Goal: Complete application form

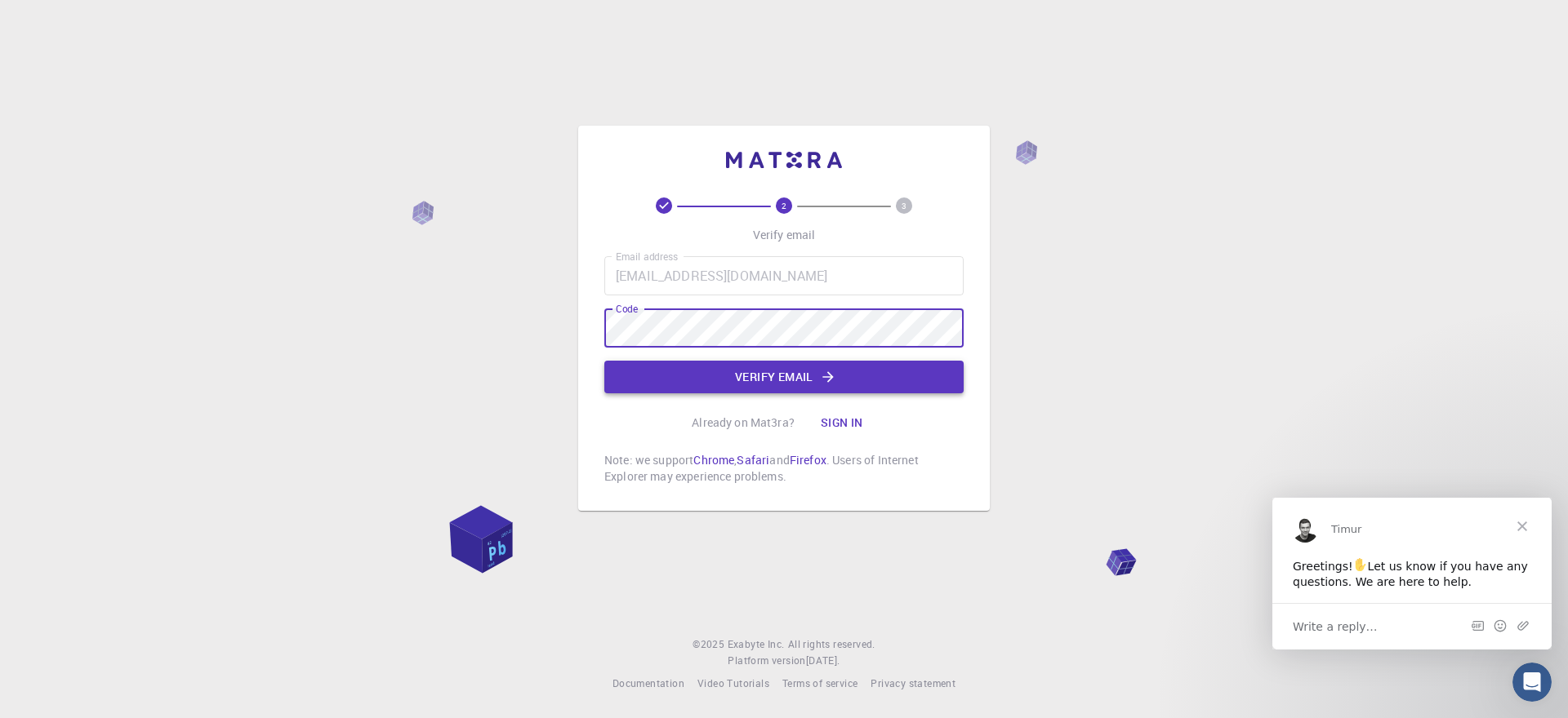
click at [768, 383] on button "Verify email" at bounding box center [784, 376] width 360 height 33
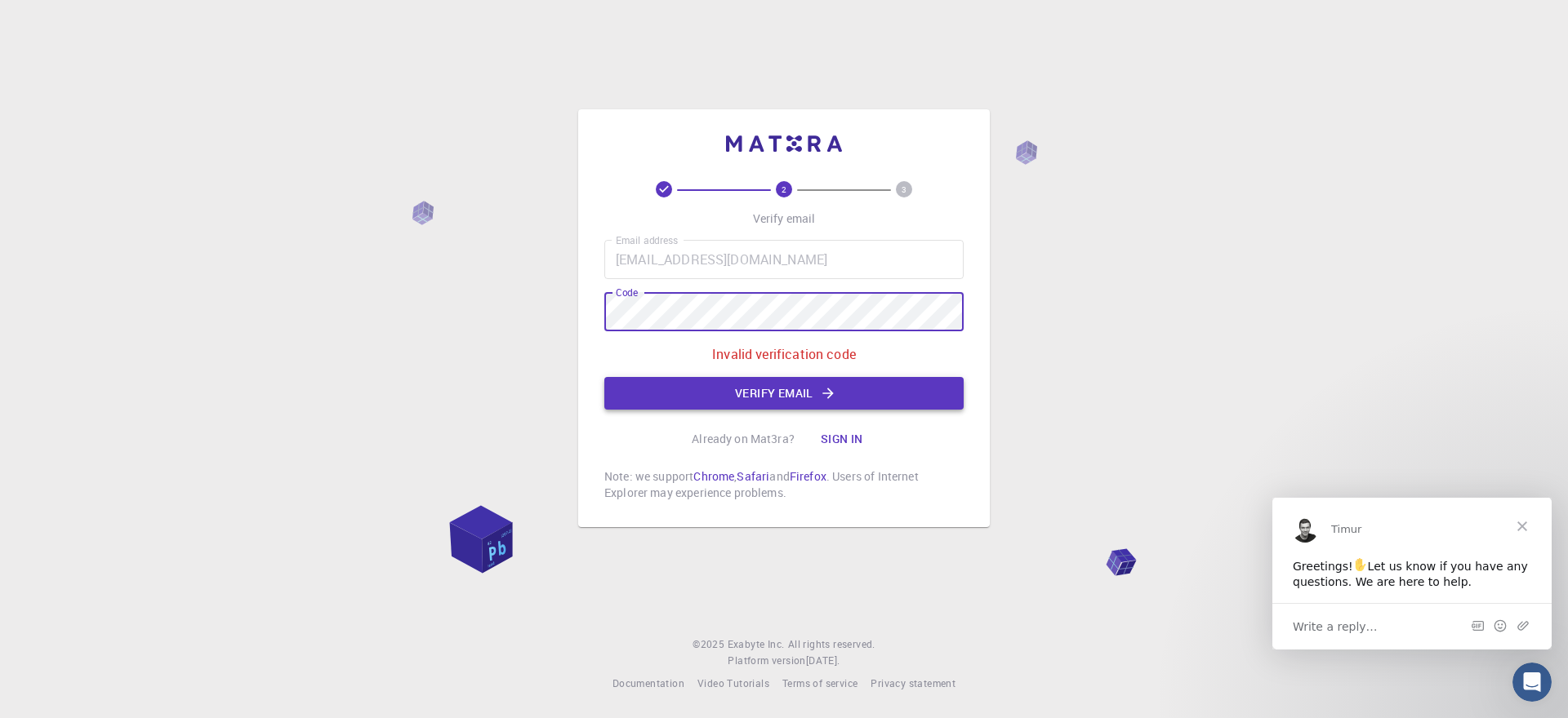
click at [838, 389] on button "Verify email" at bounding box center [784, 393] width 360 height 33
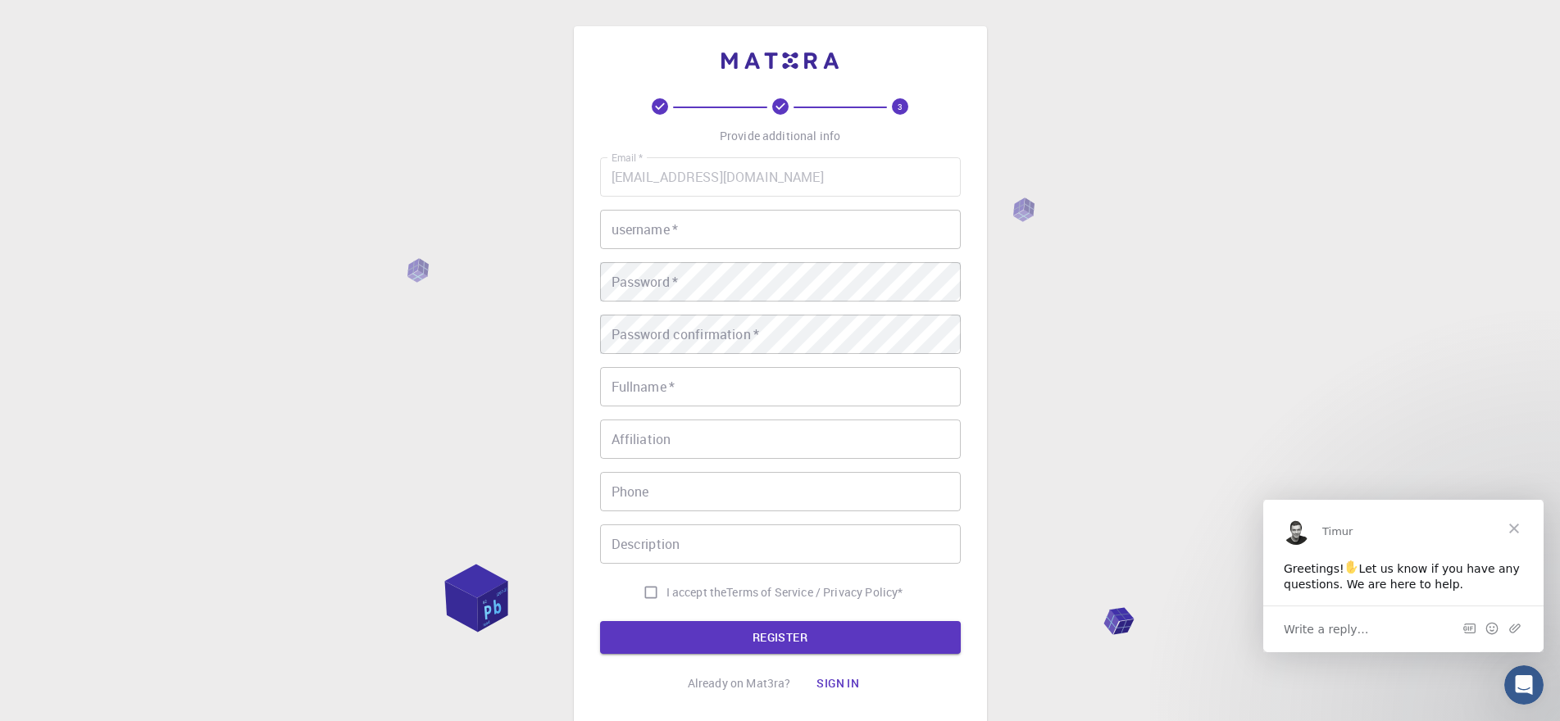
click at [685, 234] on input "username   *" at bounding box center [780, 229] width 361 height 39
type input "p"
type input "LsSensei"
click at [698, 388] on input "Fullname   *" at bounding box center [780, 386] width 361 height 39
type input "Retsepile [PERSON_NAME]"
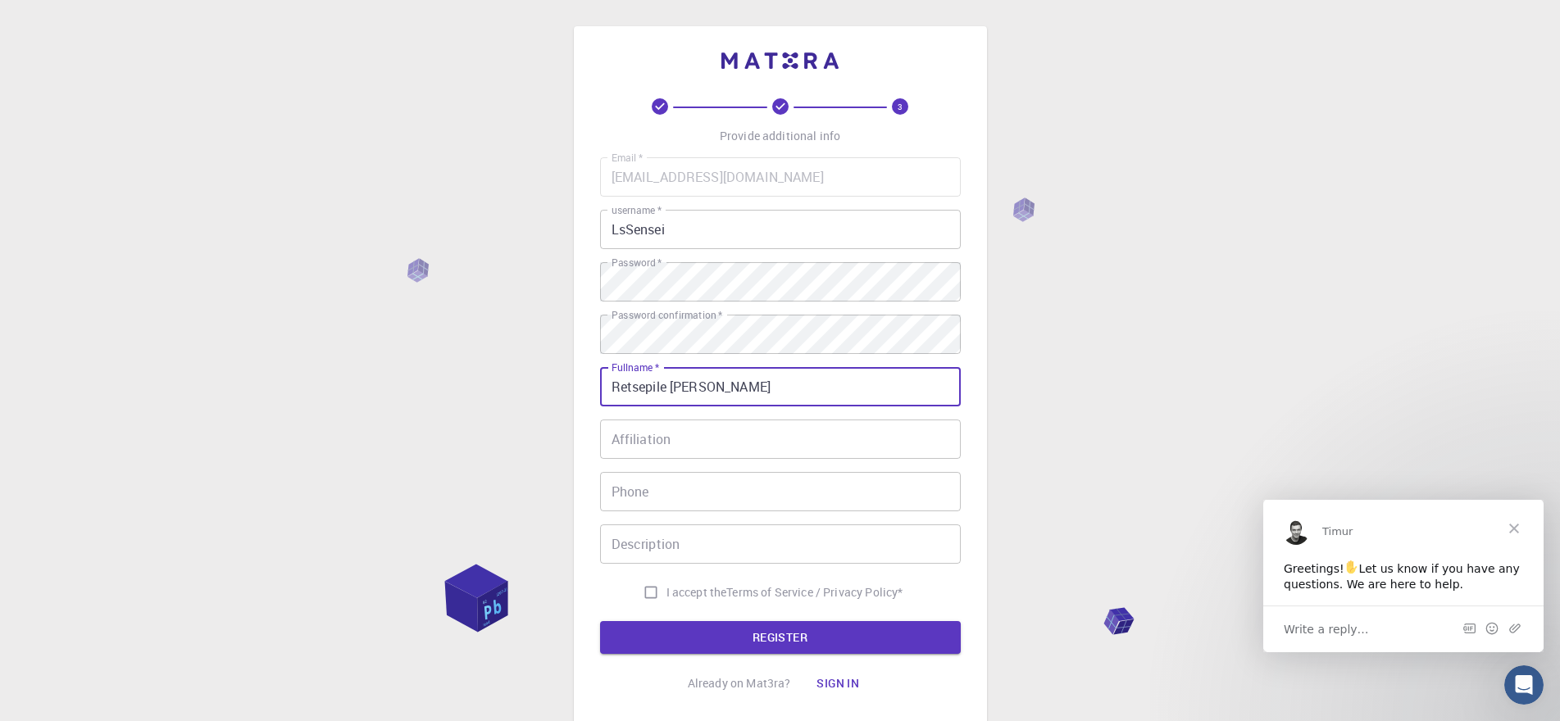
type input "[PHONE_NUMBER]"
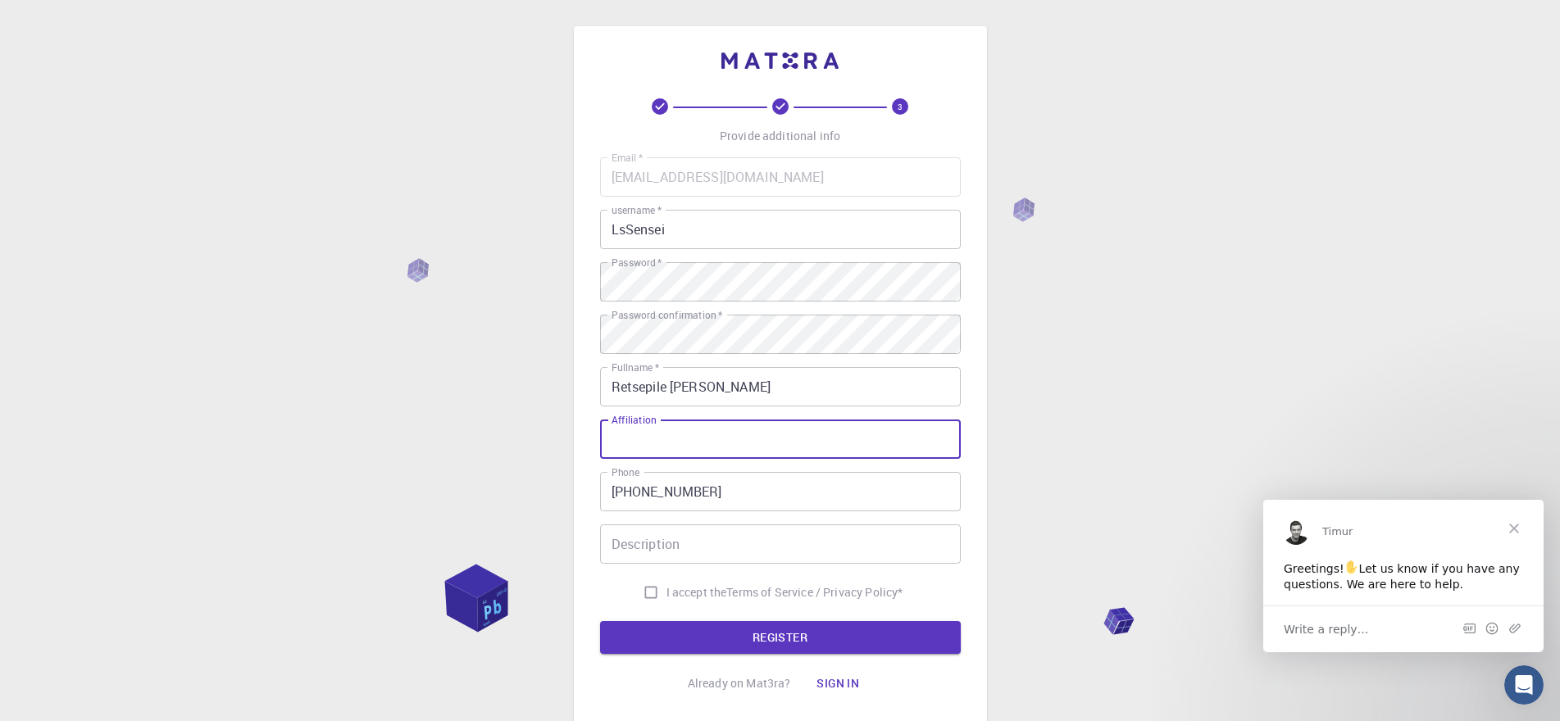
click at [668, 448] on input "Affiliation" at bounding box center [780, 439] width 361 height 39
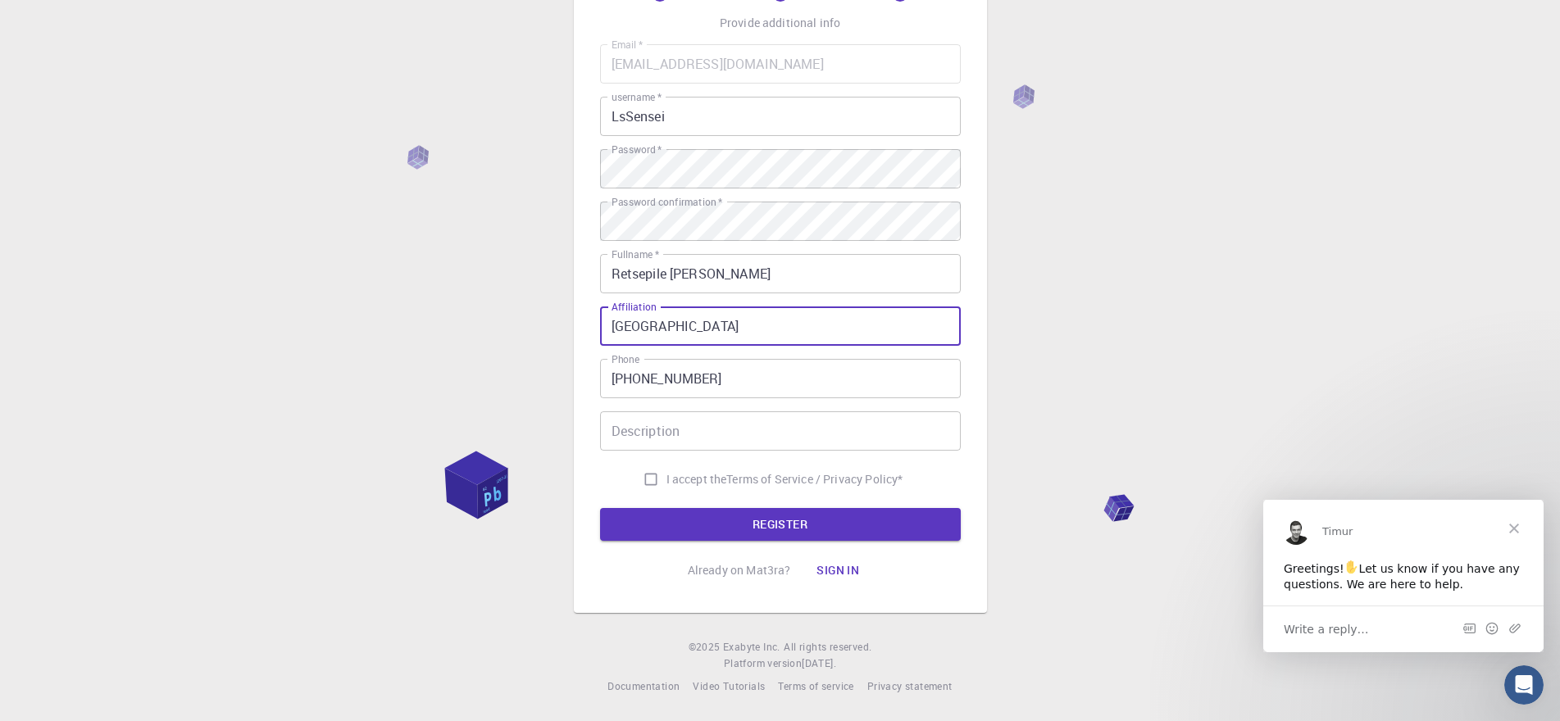
type input "[GEOGRAPHIC_DATA]"
click at [659, 424] on div "Description Description" at bounding box center [780, 431] width 361 height 39
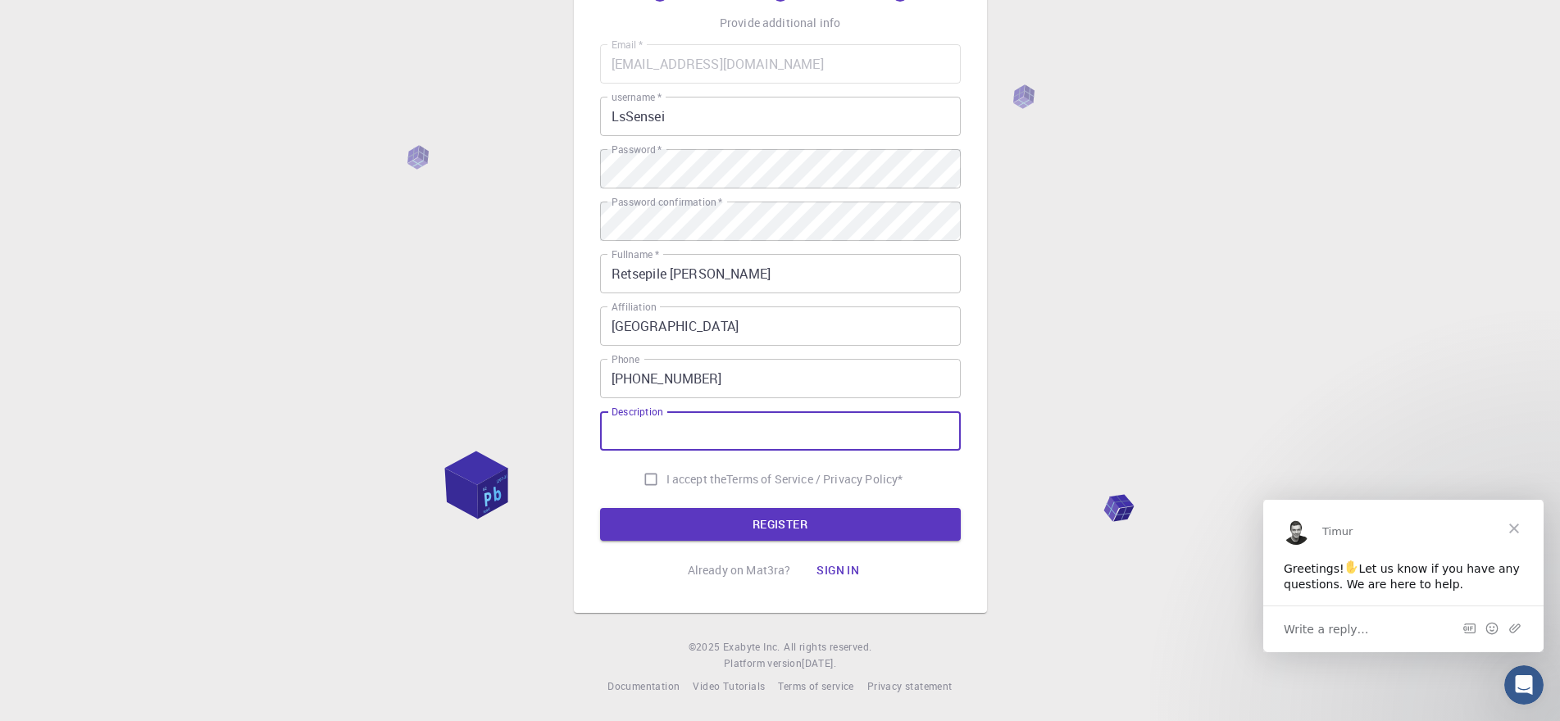
click at [645, 480] on input "I accept the Terms of Service / Privacy Policy *" at bounding box center [650, 479] width 31 height 31
checkbox input "true"
click at [742, 529] on button "REGISTER" at bounding box center [780, 524] width 361 height 33
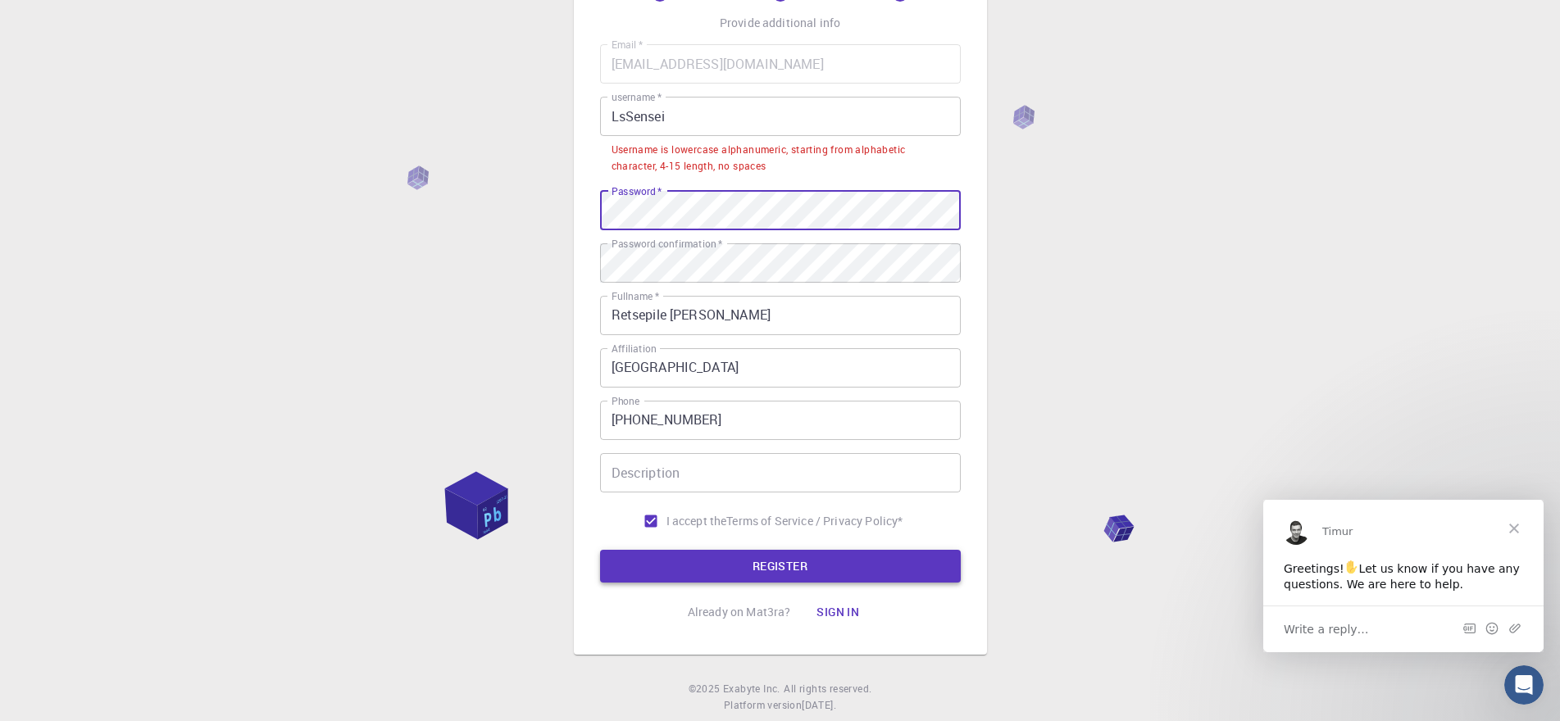
click at [758, 561] on button "REGISTER" at bounding box center [780, 566] width 361 height 33
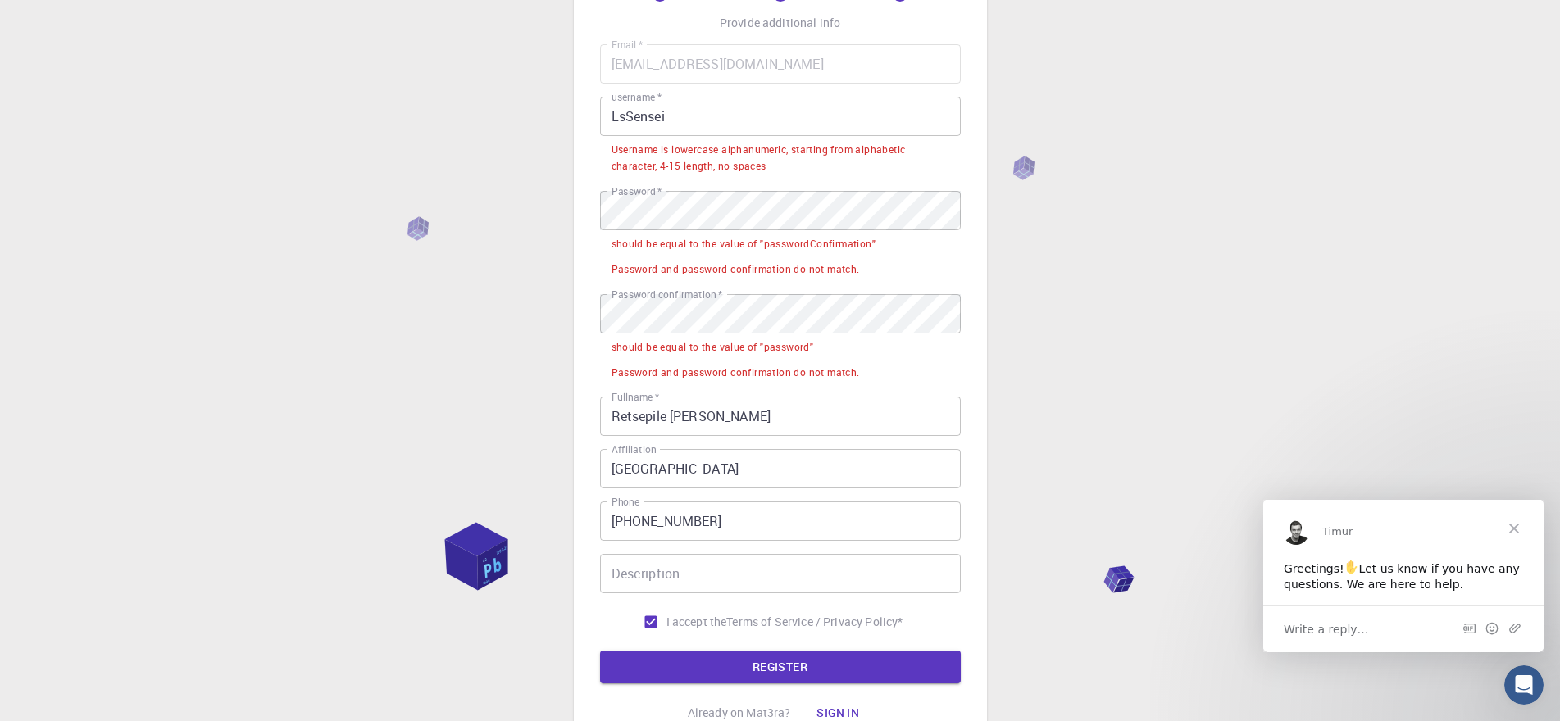
click at [691, 111] on input "LsSensei" at bounding box center [780, 116] width 361 height 39
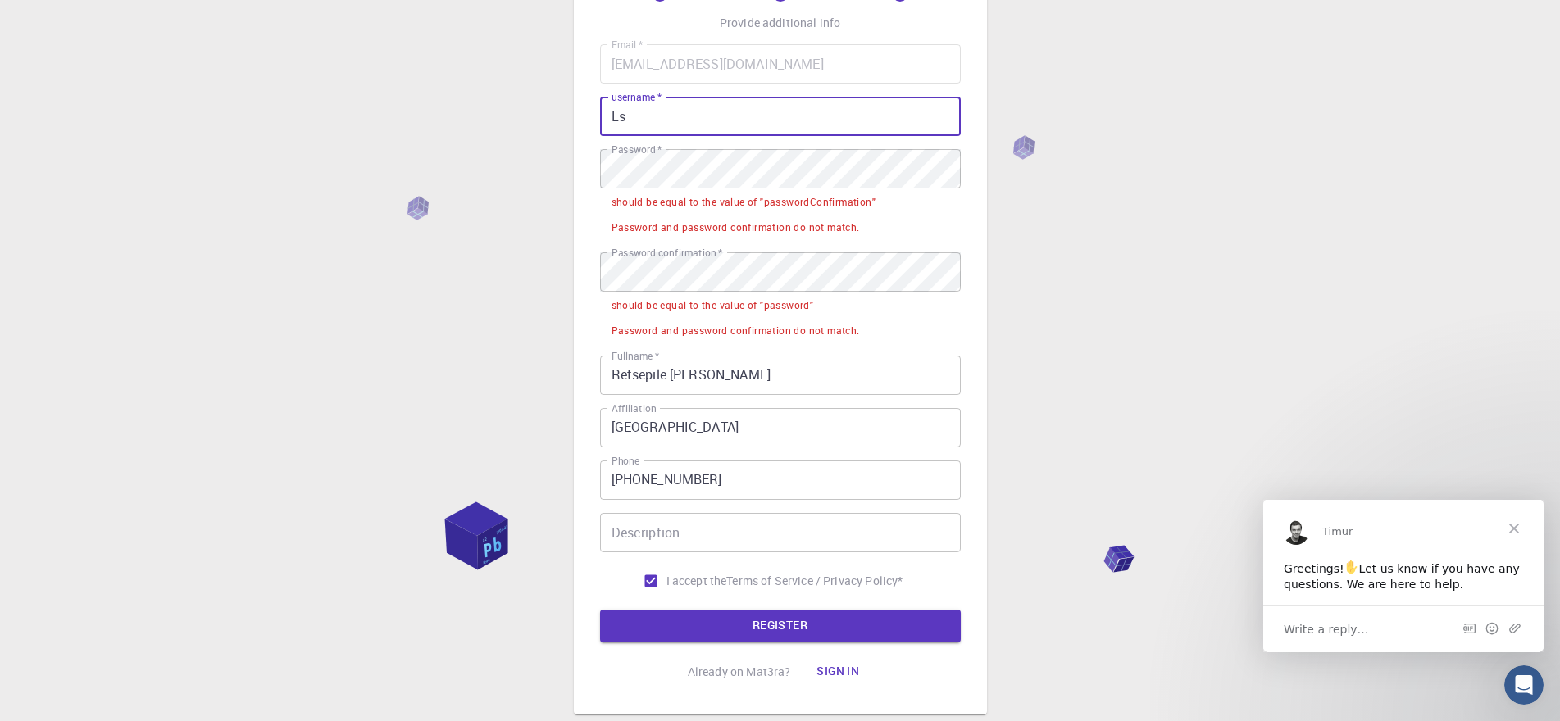
type input "L"
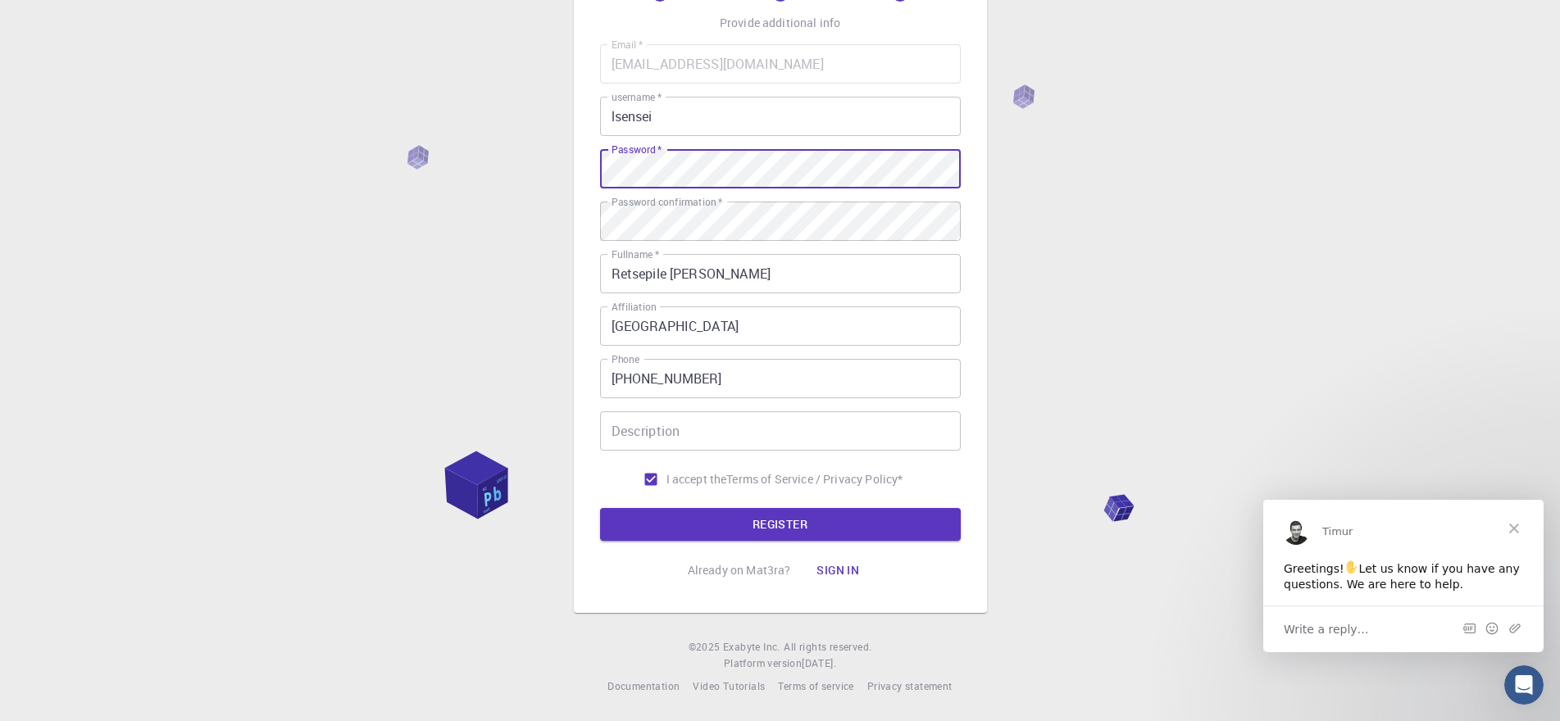
click at [672, 208] on label "Password confirmation   *" at bounding box center [667, 202] width 111 height 14
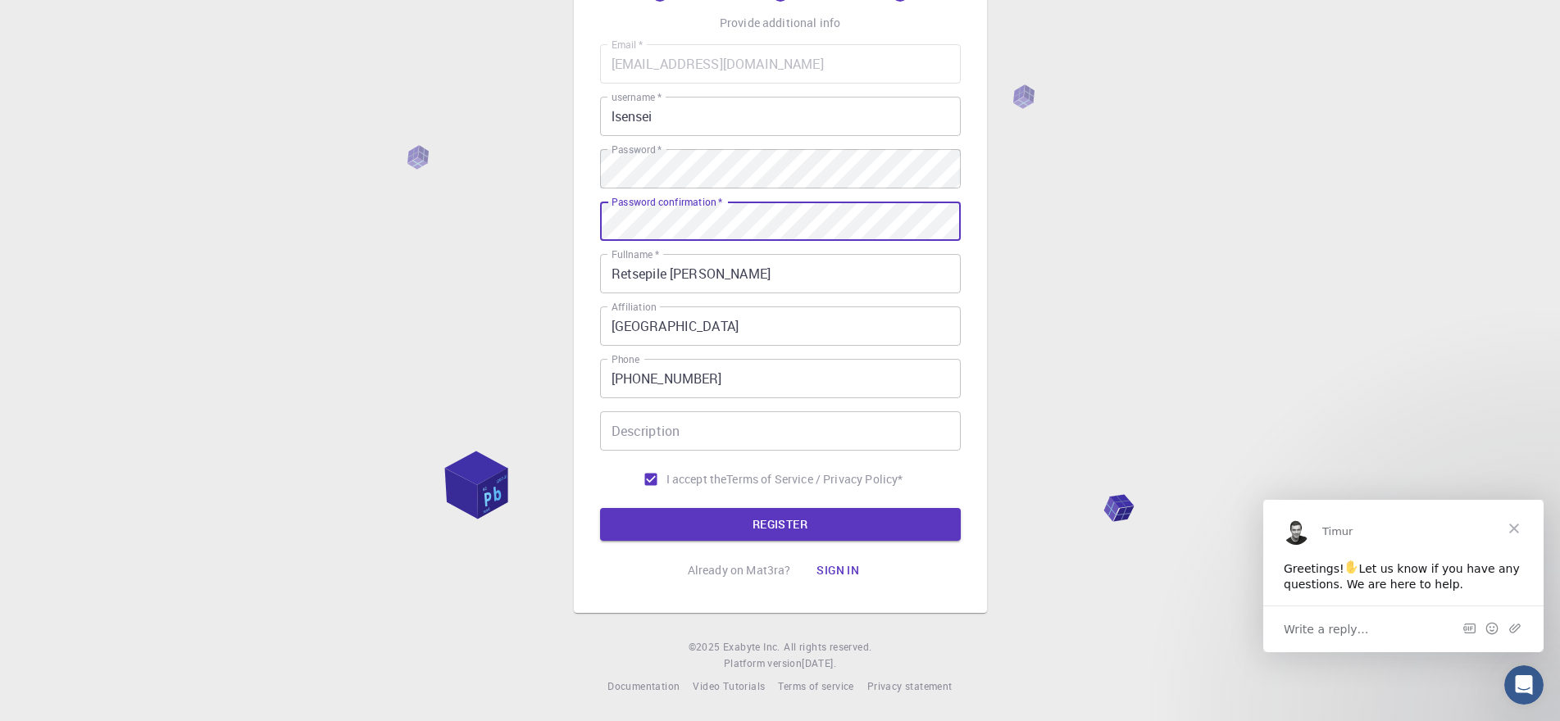
click at [662, 116] on input "lsensei" at bounding box center [780, 116] width 361 height 39
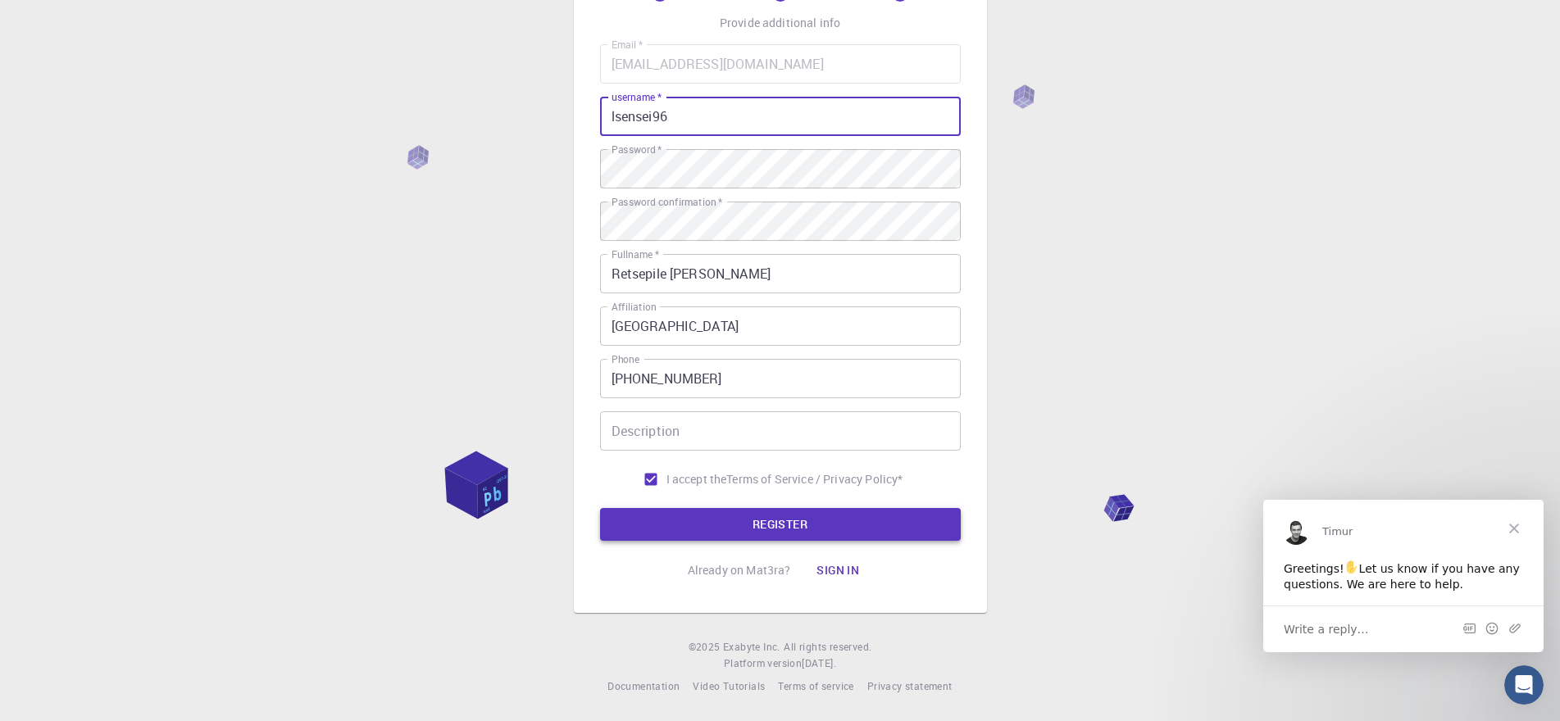
type input "lsensei96"
click at [747, 524] on button "REGISTER" at bounding box center [780, 524] width 361 height 33
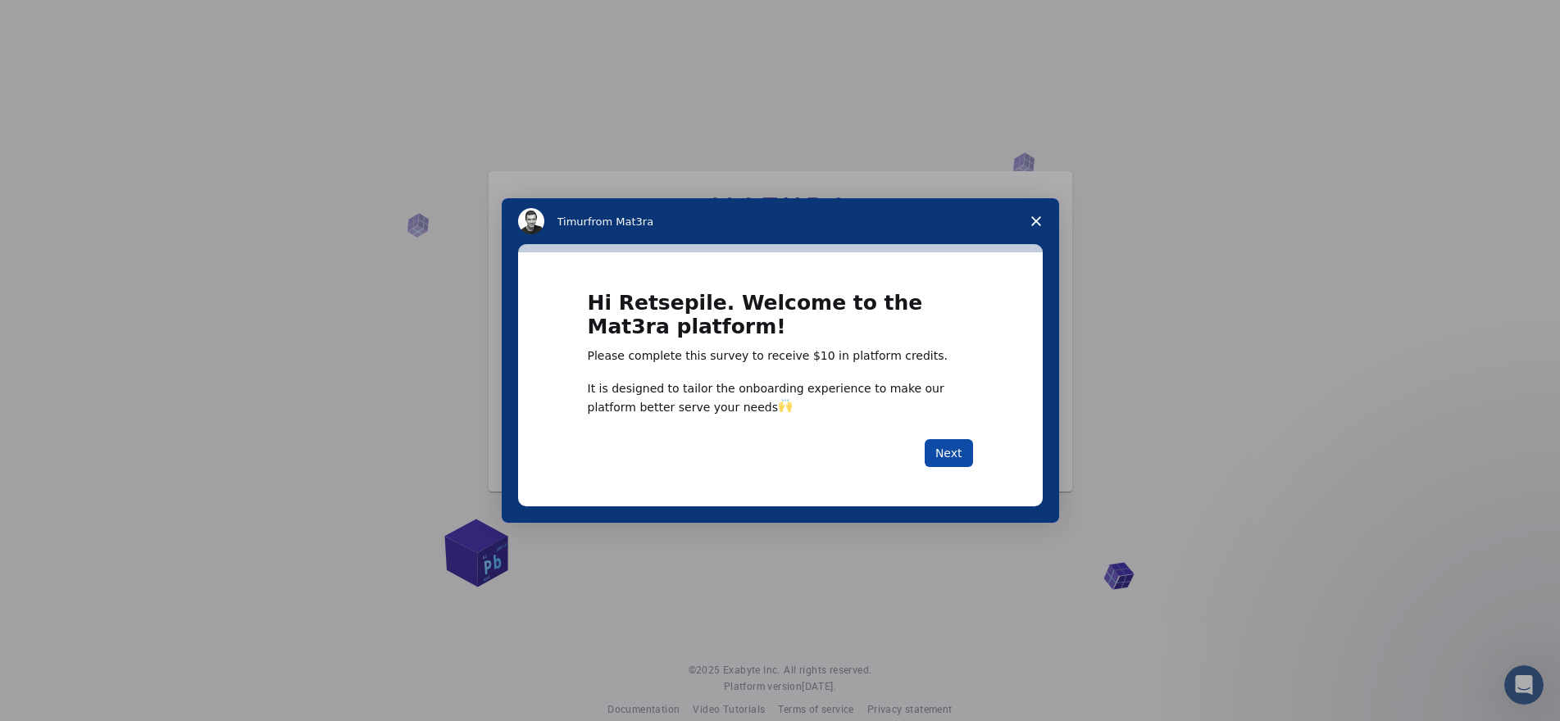
click at [956, 455] on button "Next" at bounding box center [949, 453] width 48 height 28
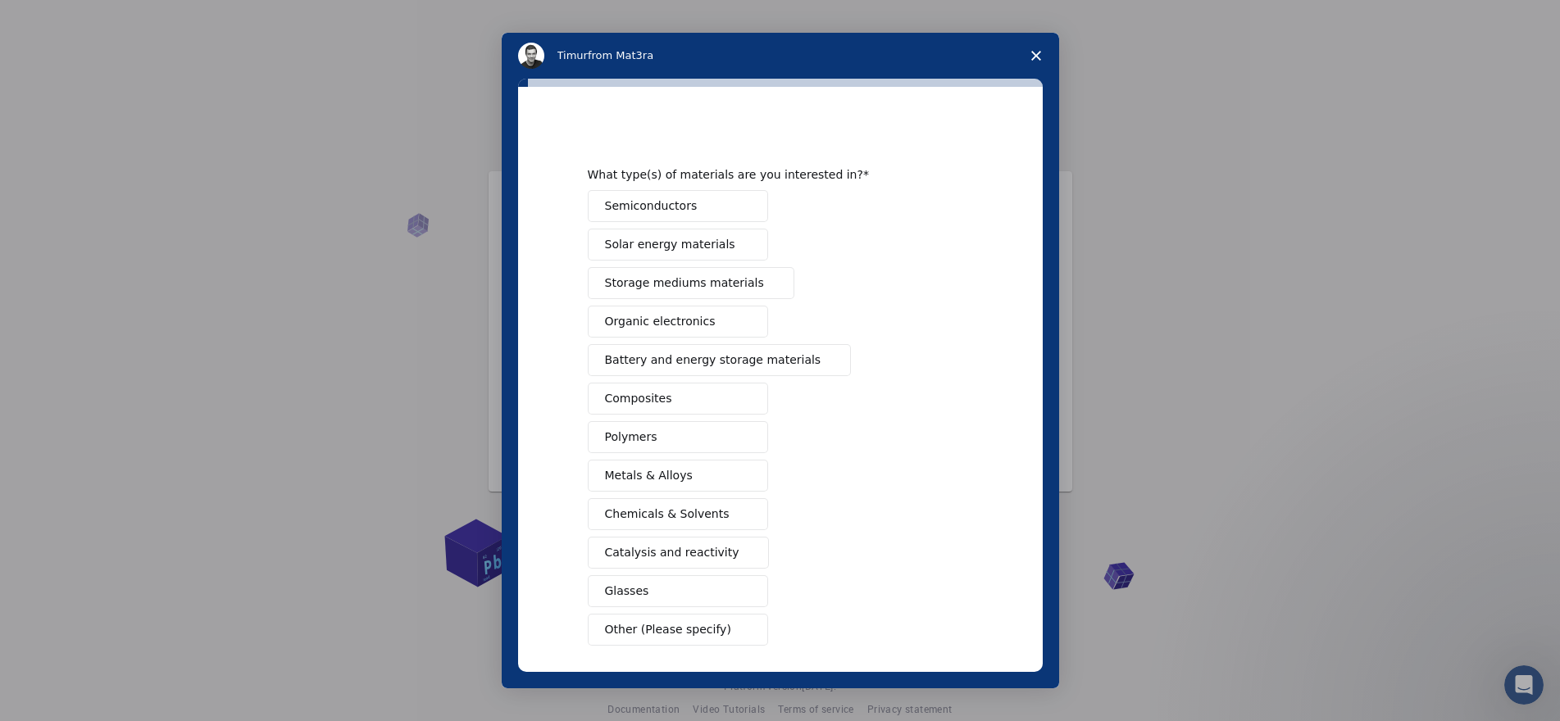
click at [651, 400] on span "Composites" at bounding box center [638, 398] width 67 height 17
click at [650, 216] on button "Semiconductors" at bounding box center [678, 206] width 180 height 32
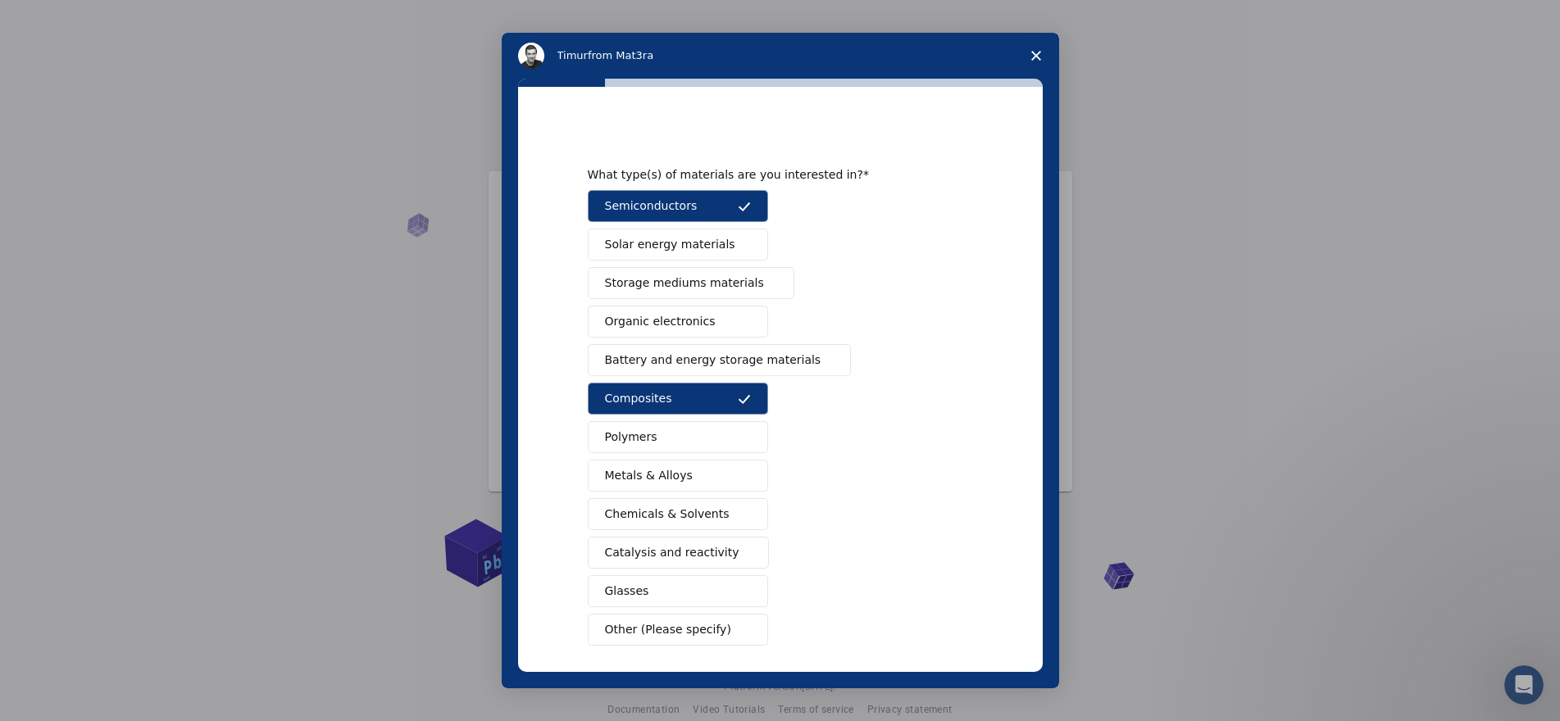
click at [663, 215] on span "Semiconductors" at bounding box center [651, 206] width 93 height 17
click at [662, 510] on span "Chemicals & Solvents" at bounding box center [667, 514] width 125 height 17
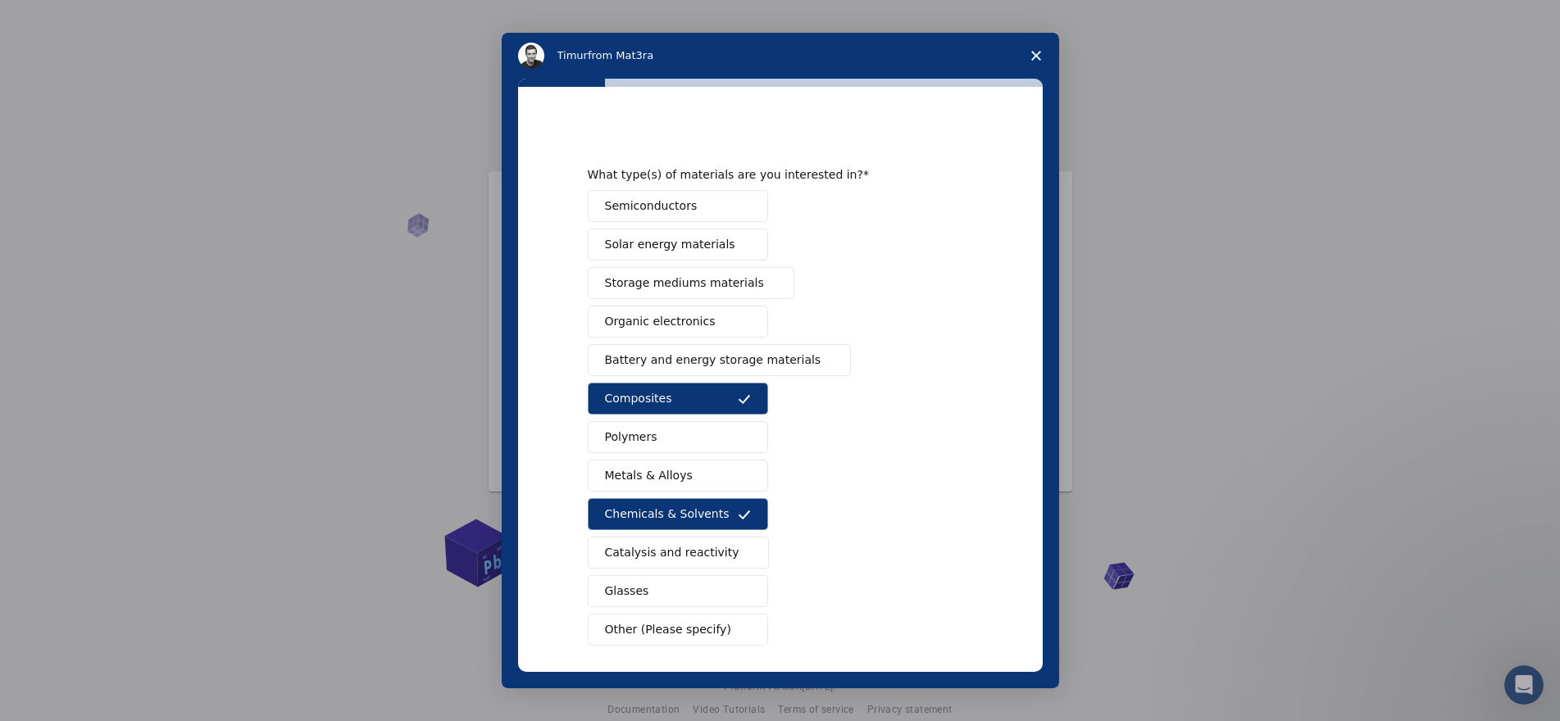
scroll to position [70, 0]
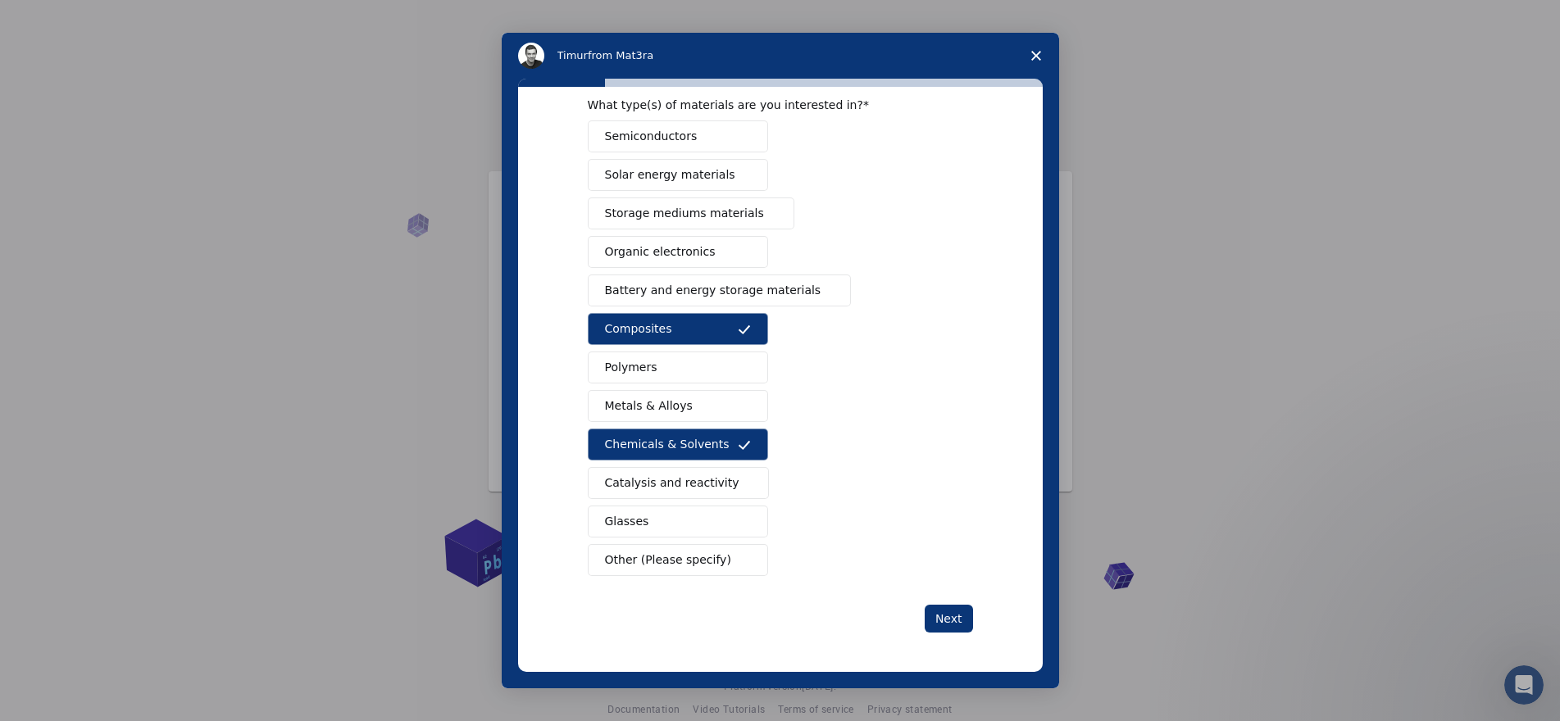
click at [676, 491] on span "Catalysis and reactivity" at bounding box center [672, 483] width 134 height 17
click at [660, 406] on span "Metals & Alloys" at bounding box center [649, 406] width 88 height 17
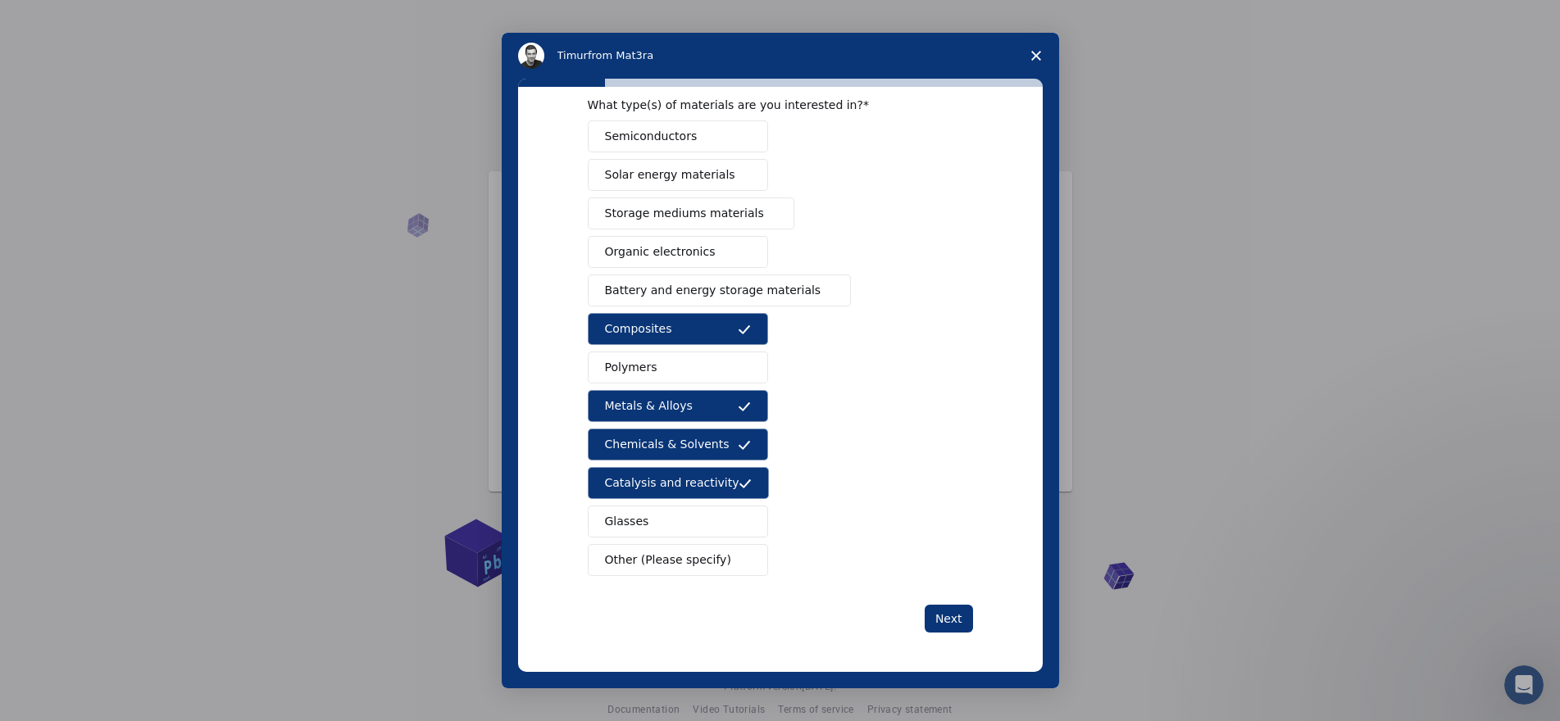
click at [671, 367] on button "Polymers" at bounding box center [678, 368] width 180 height 32
click at [943, 621] on button "Next" at bounding box center [949, 619] width 48 height 28
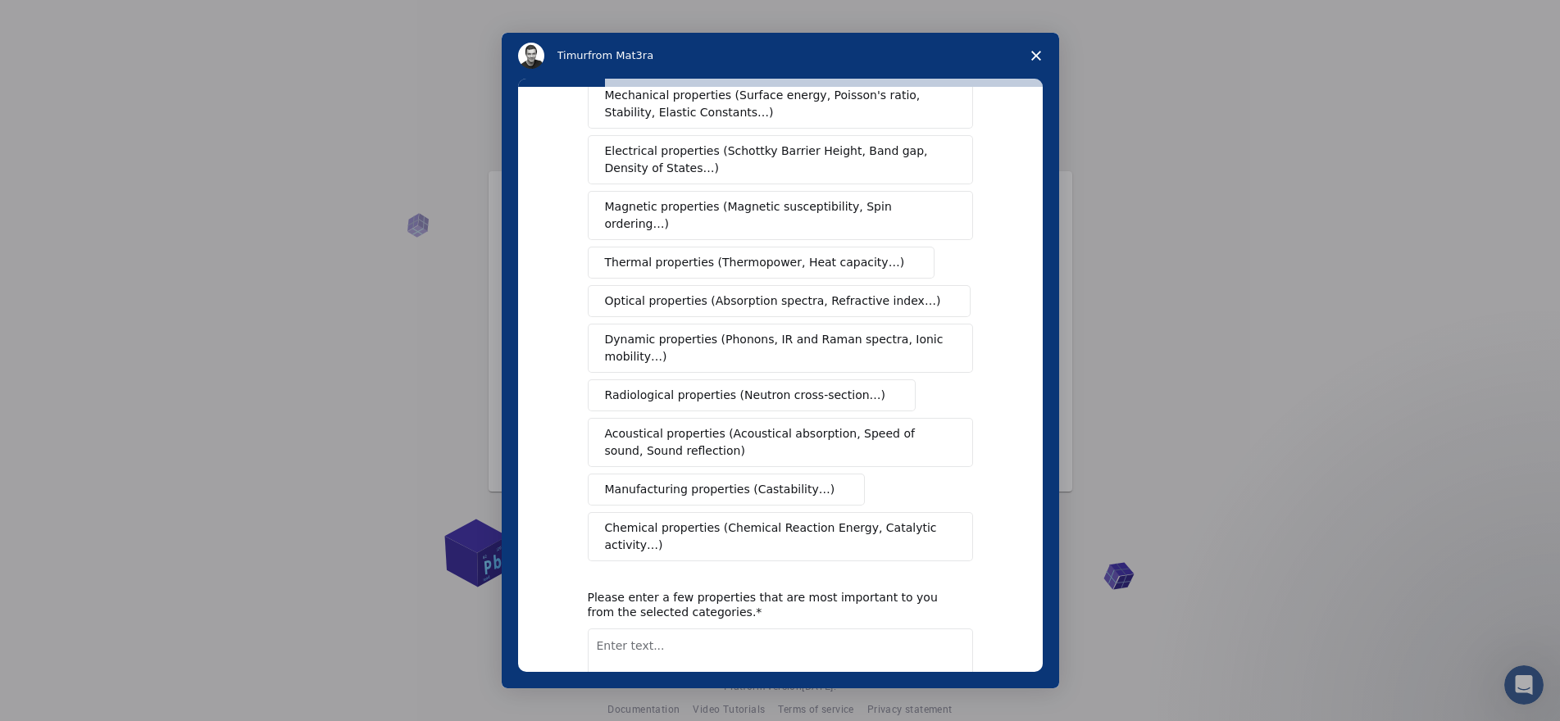
scroll to position [0, 0]
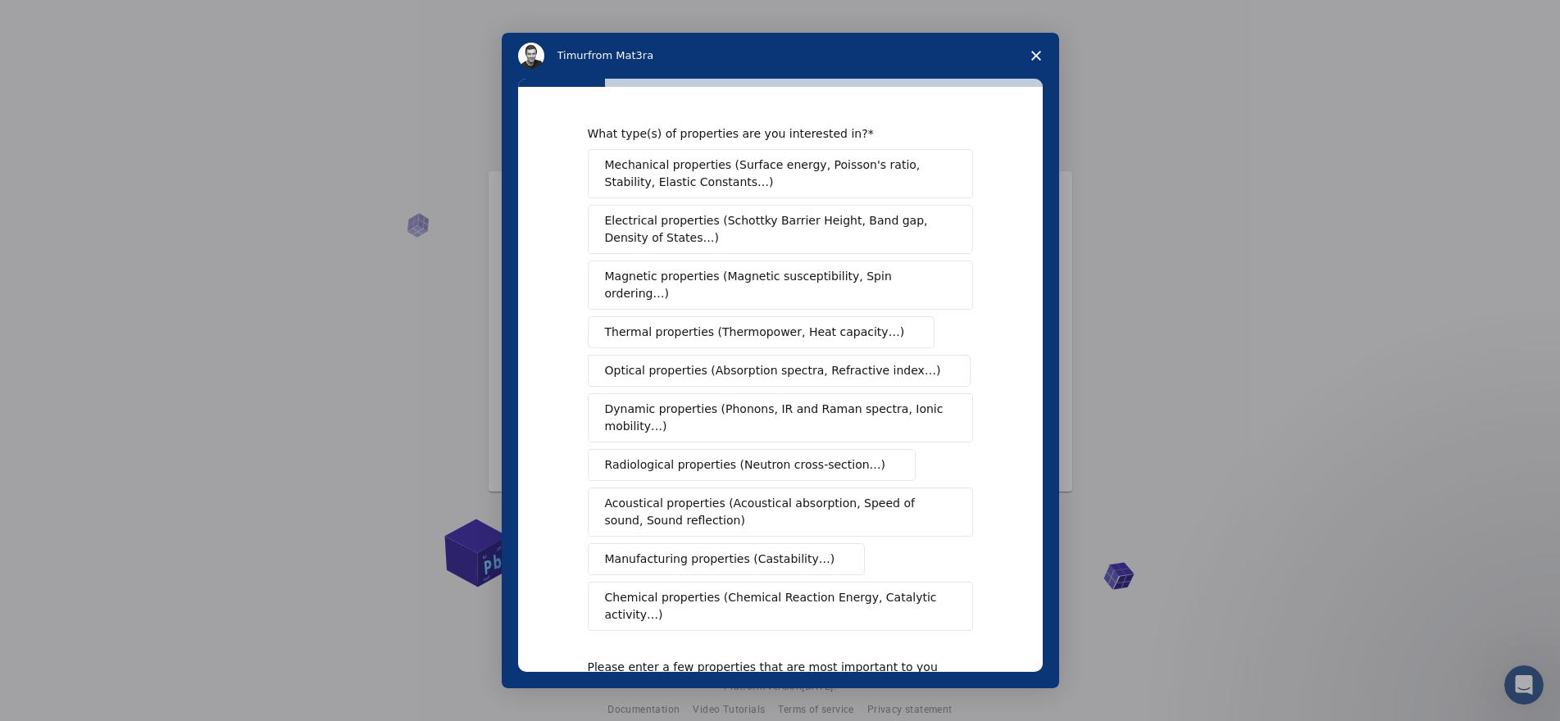
click at [773, 184] on span "Mechanical properties (Surface energy, Poisson's ratio, Stability, Elastic Cons…" at bounding box center [776, 174] width 342 height 34
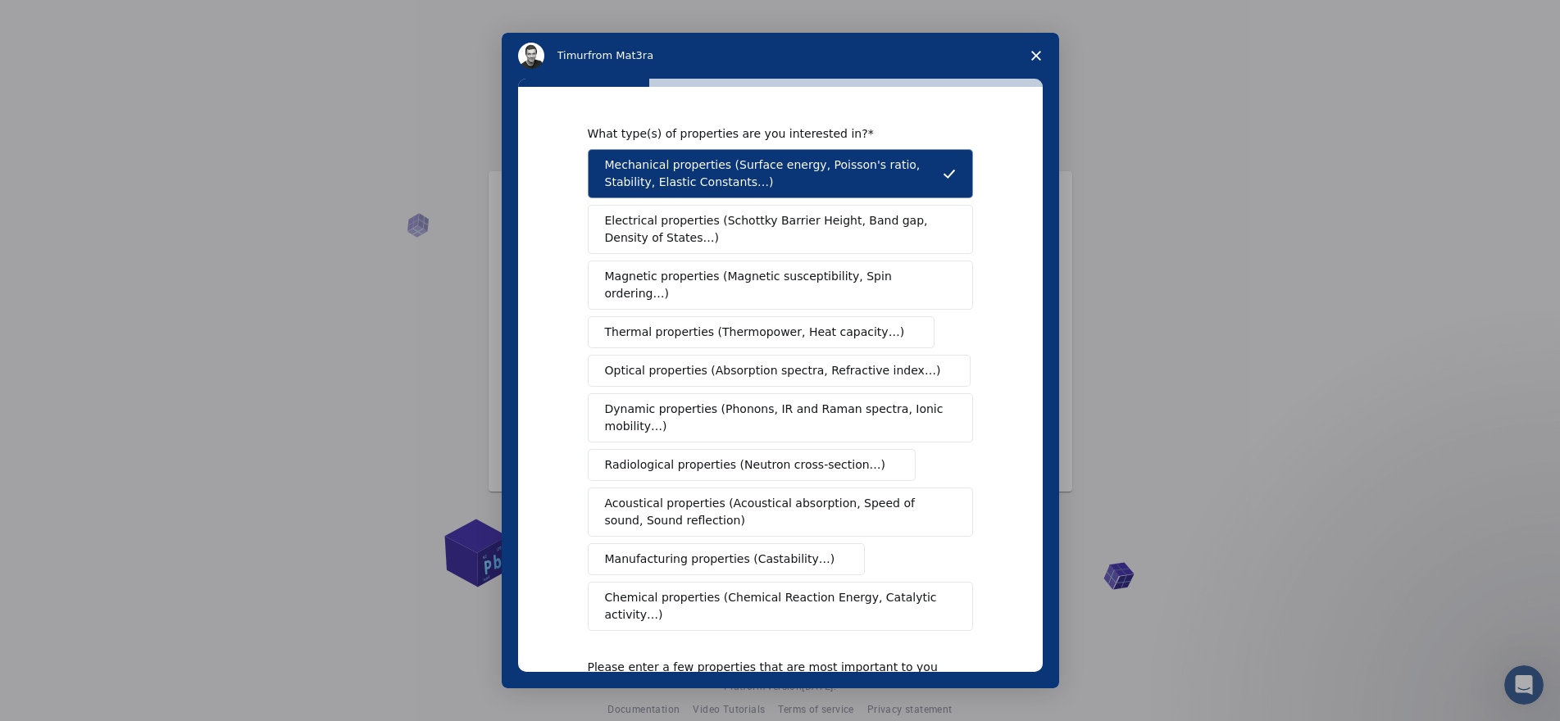
click at [745, 325] on button "Thermal properties (Thermopower, Heat capacity…)" at bounding box center [762, 332] width 348 height 32
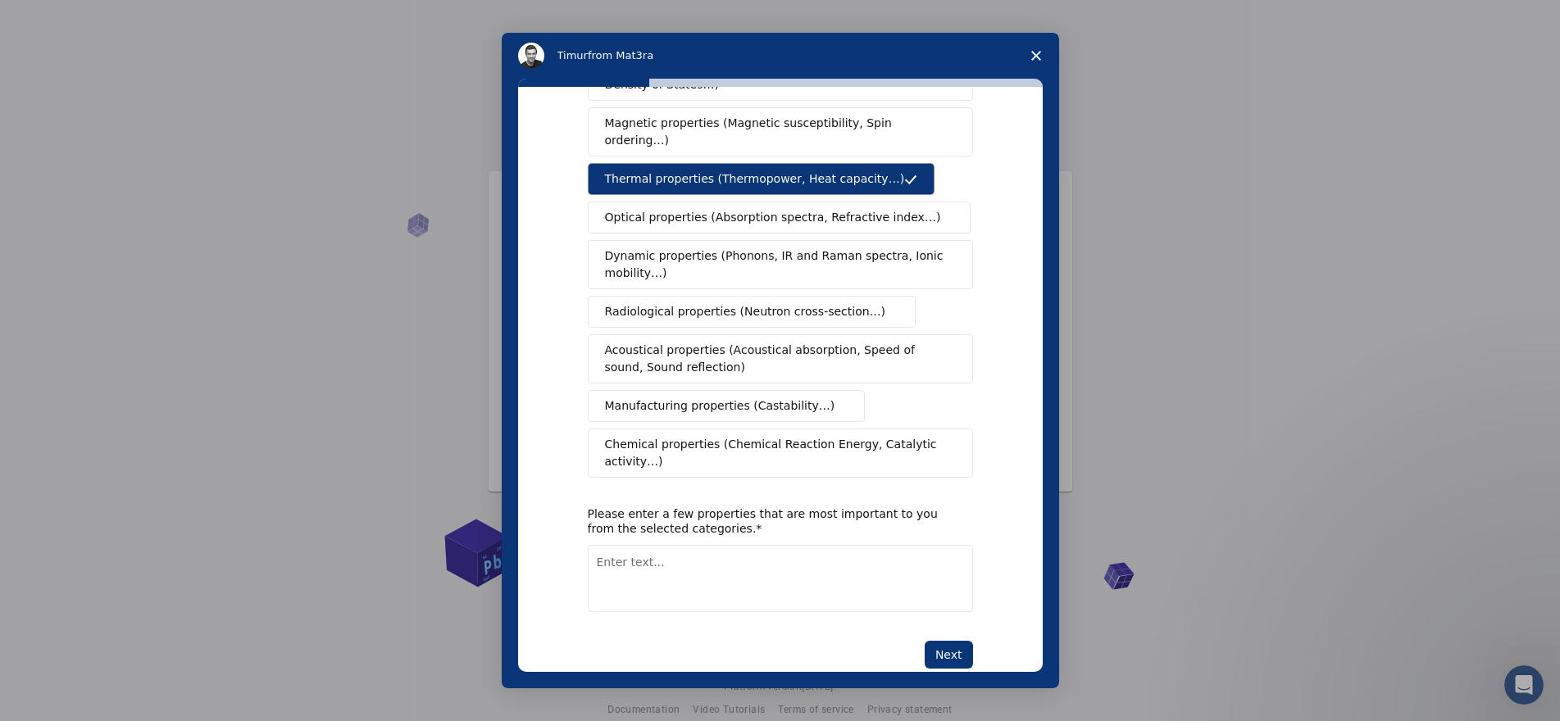
scroll to position [155, 0]
click at [738, 434] on span "Chemical properties (Chemical Reaction Energy, Catalytic activity…)" at bounding box center [774, 451] width 339 height 34
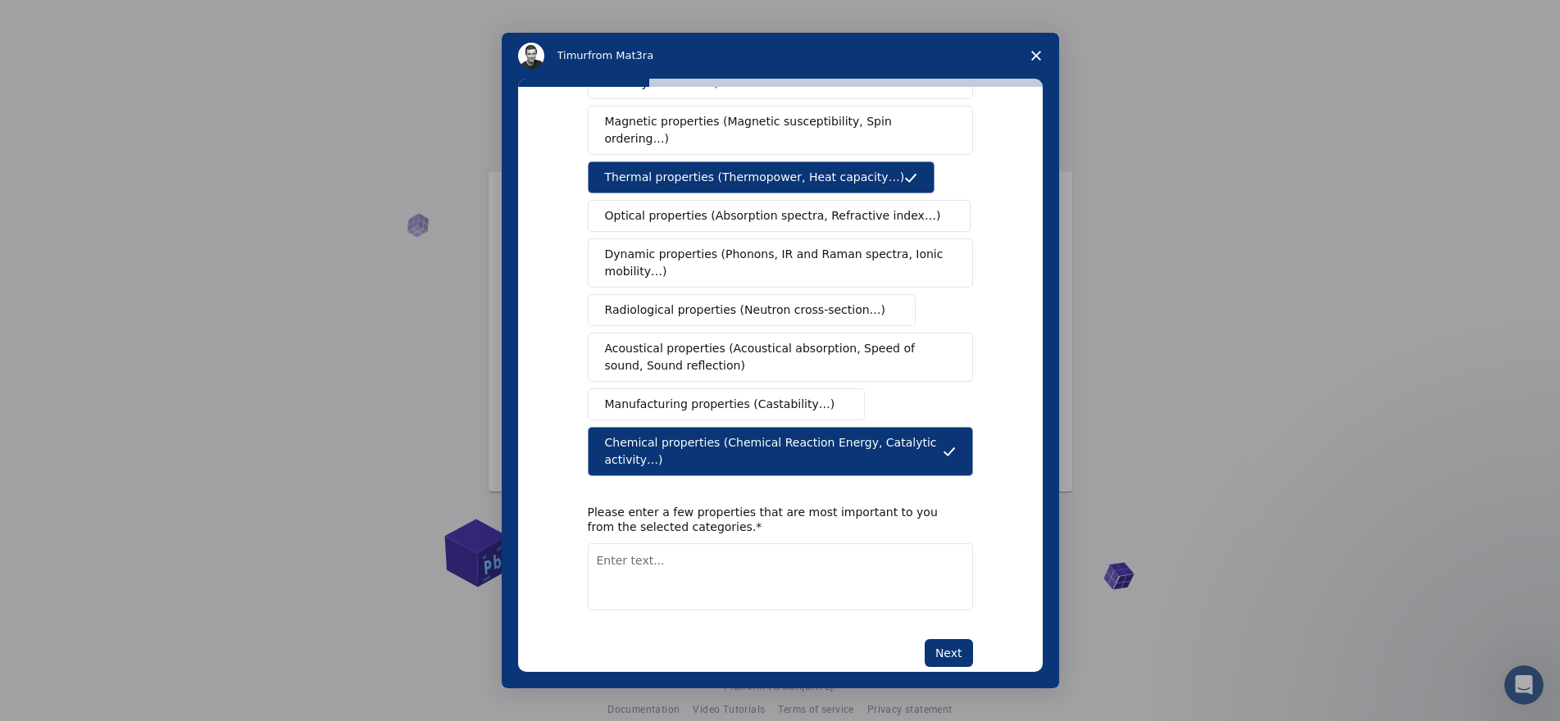
click at [703, 252] on span "Dynamic properties (Phonons, IR and Raman spectra, Ionic mobility…)" at bounding box center [775, 263] width 340 height 34
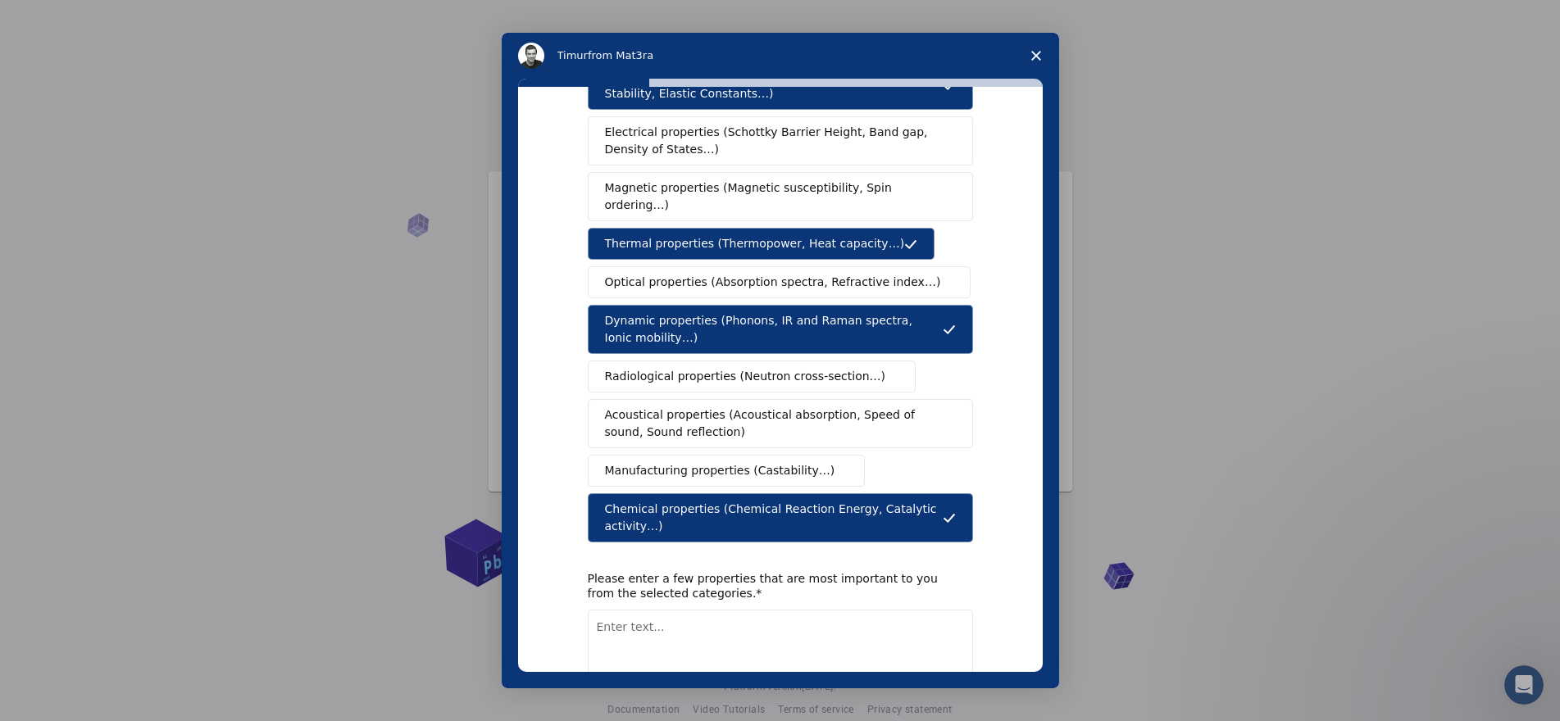
scroll to position [0, 0]
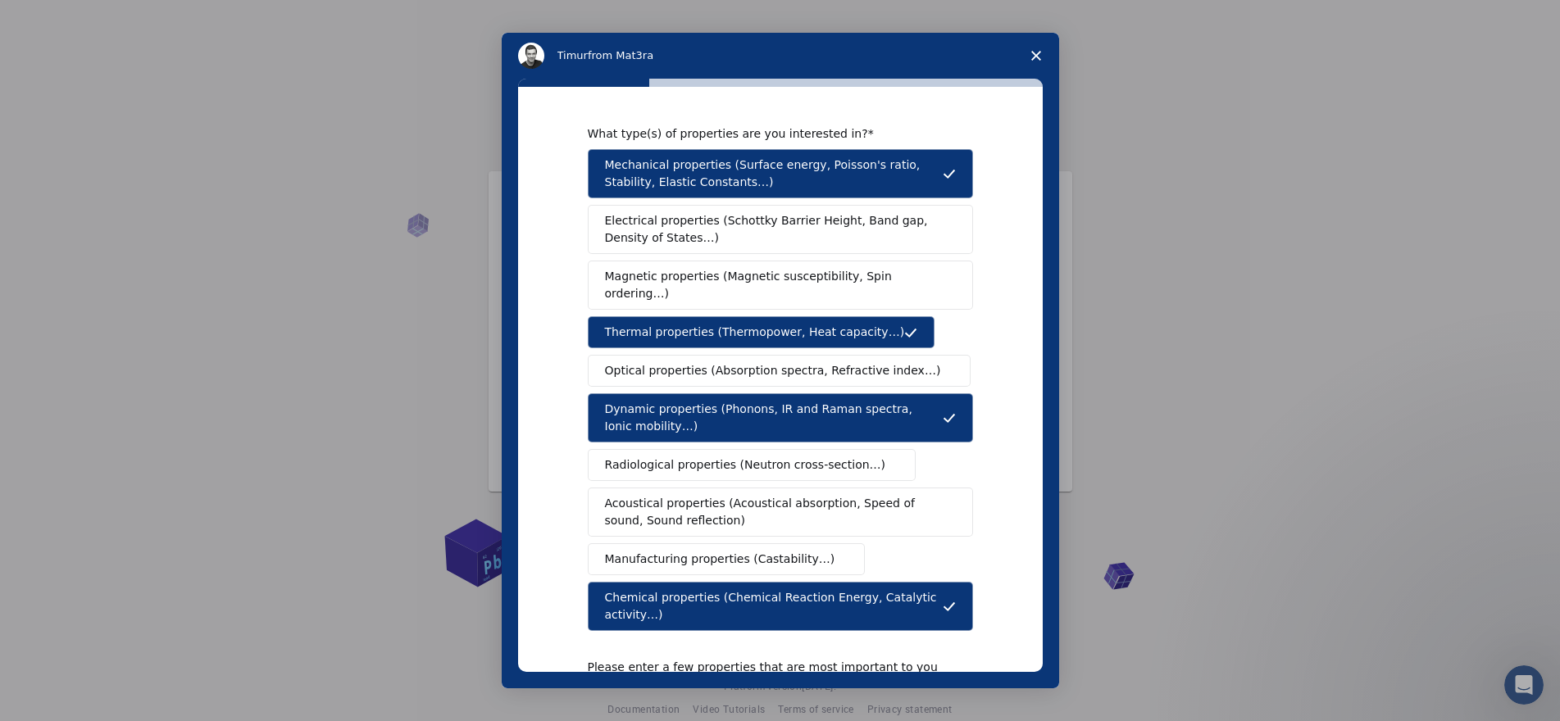
click at [745, 362] on span "Optical properties (Absorption spectra, Refractive index…)" at bounding box center [773, 370] width 336 height 17
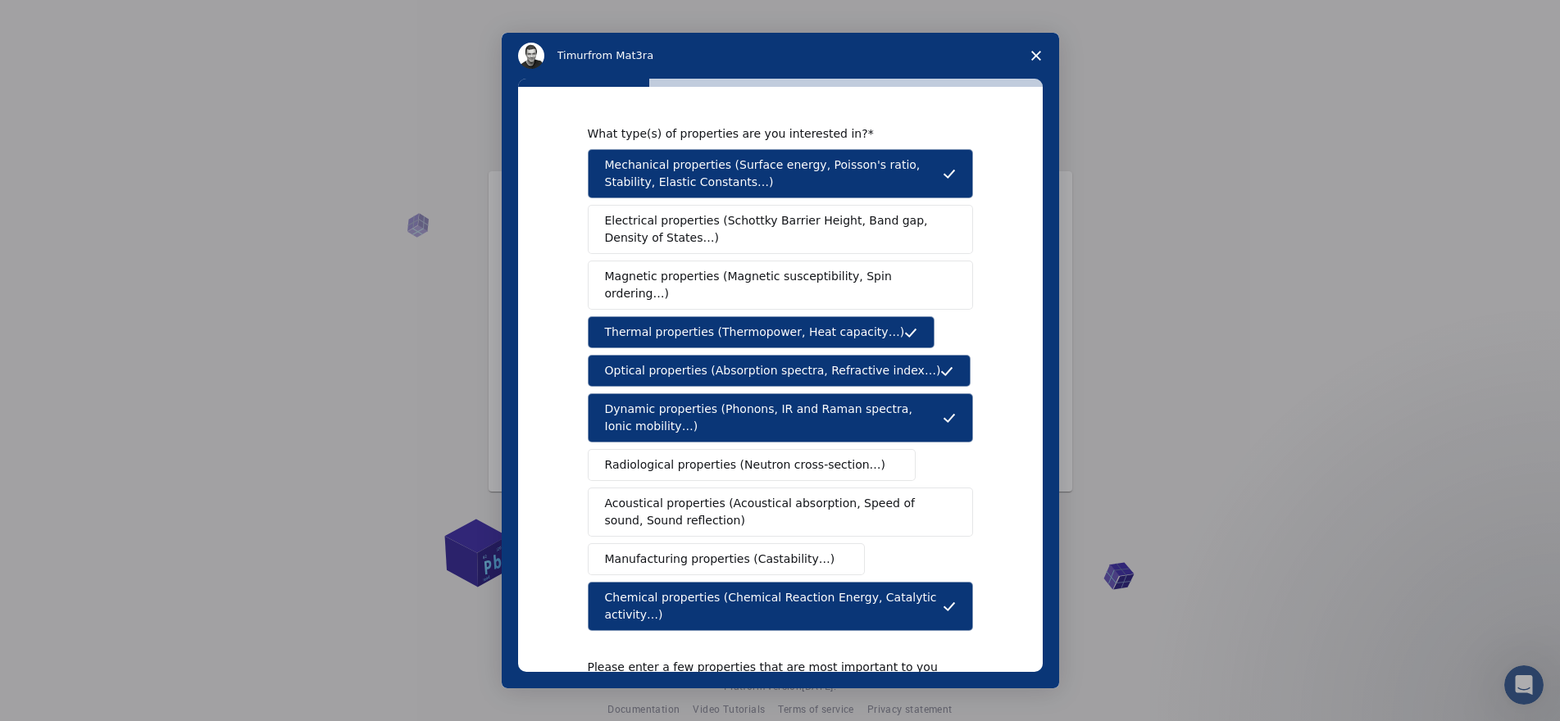
click at [786, 271] on span "Magnetic properties (Magnetic susceptibility, Spin ordering…)" at bounding box center [774, 285] width 339 height 34
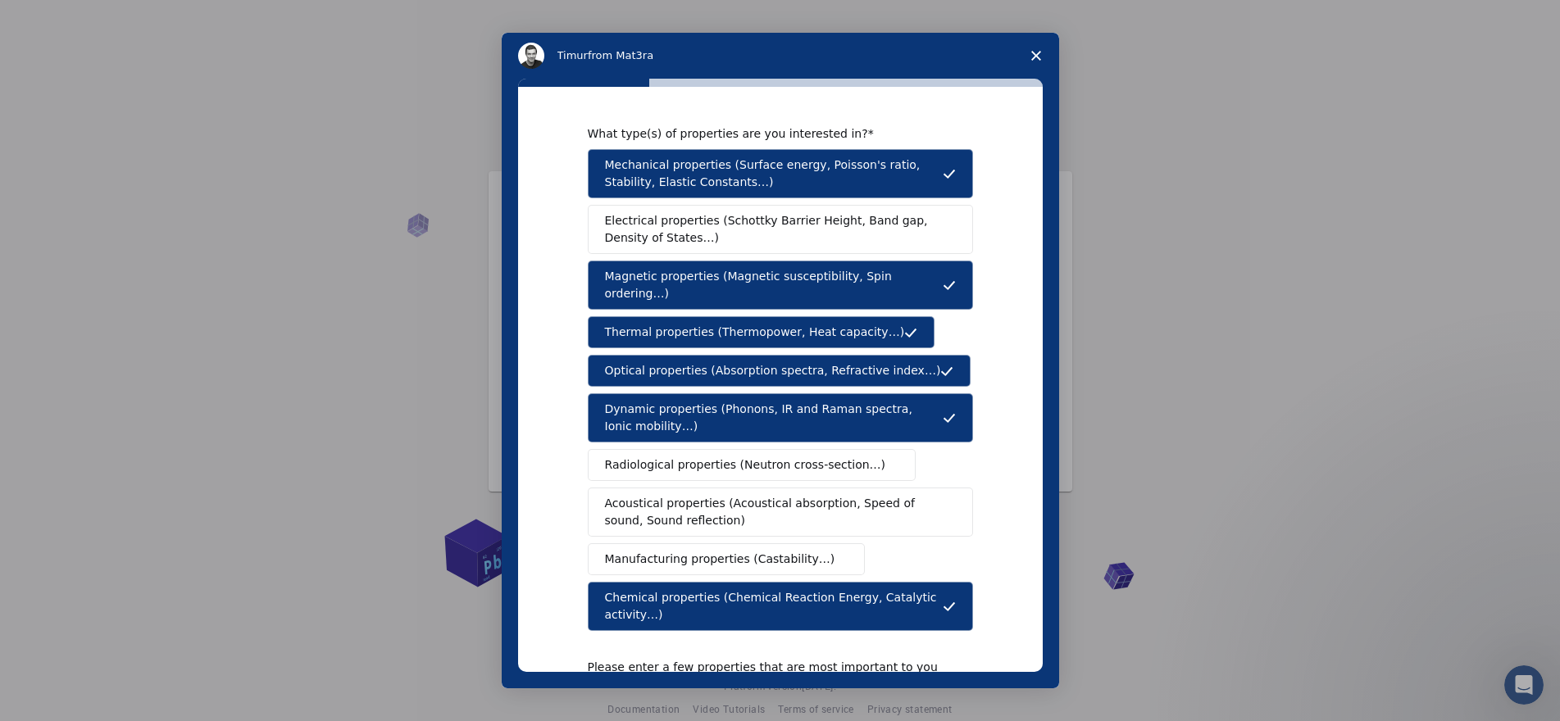
click at [840, 221] on span "Electrical properties (Schottky Barrier Height, Band gap, Density of States…)" at bounding box center [775, 229] width 341 height 34
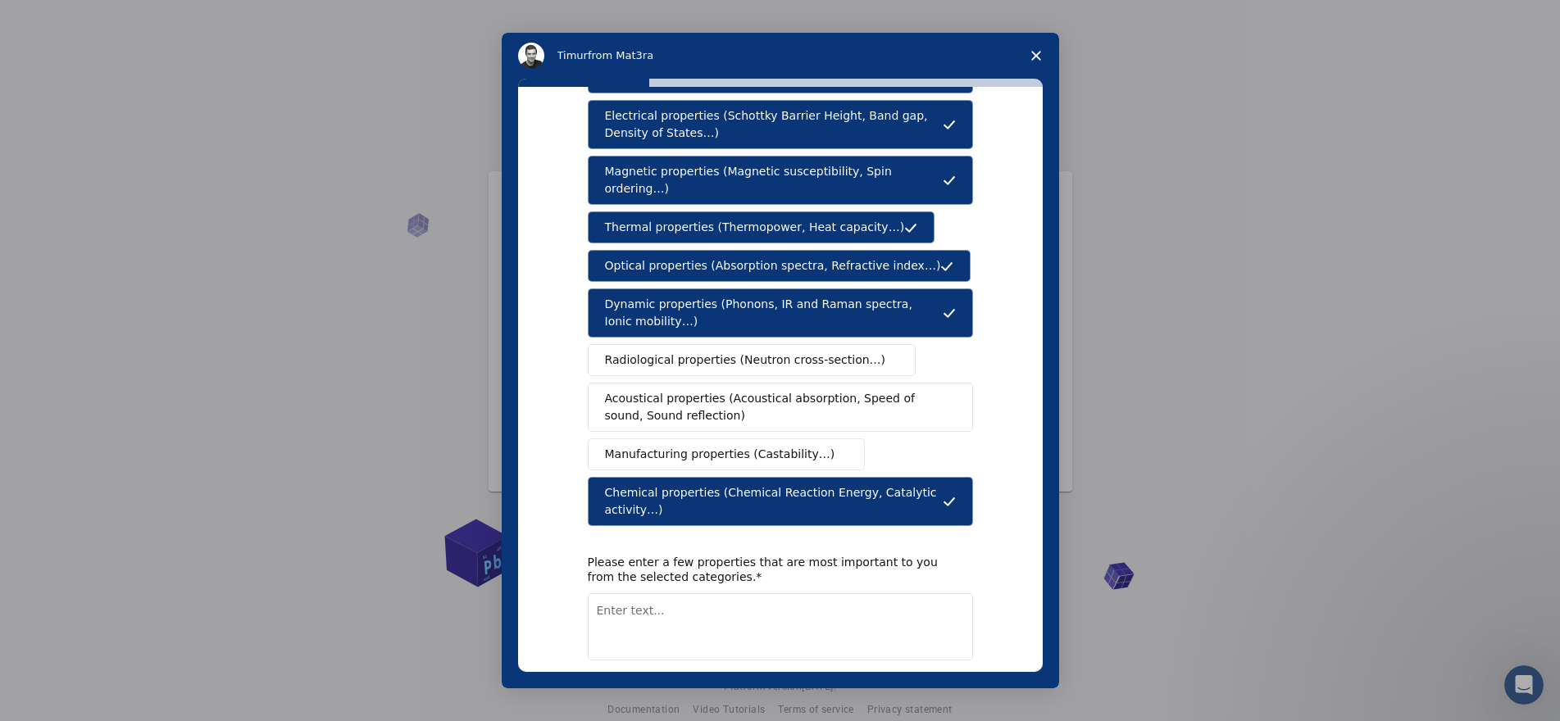
scroll to position [155, 0]
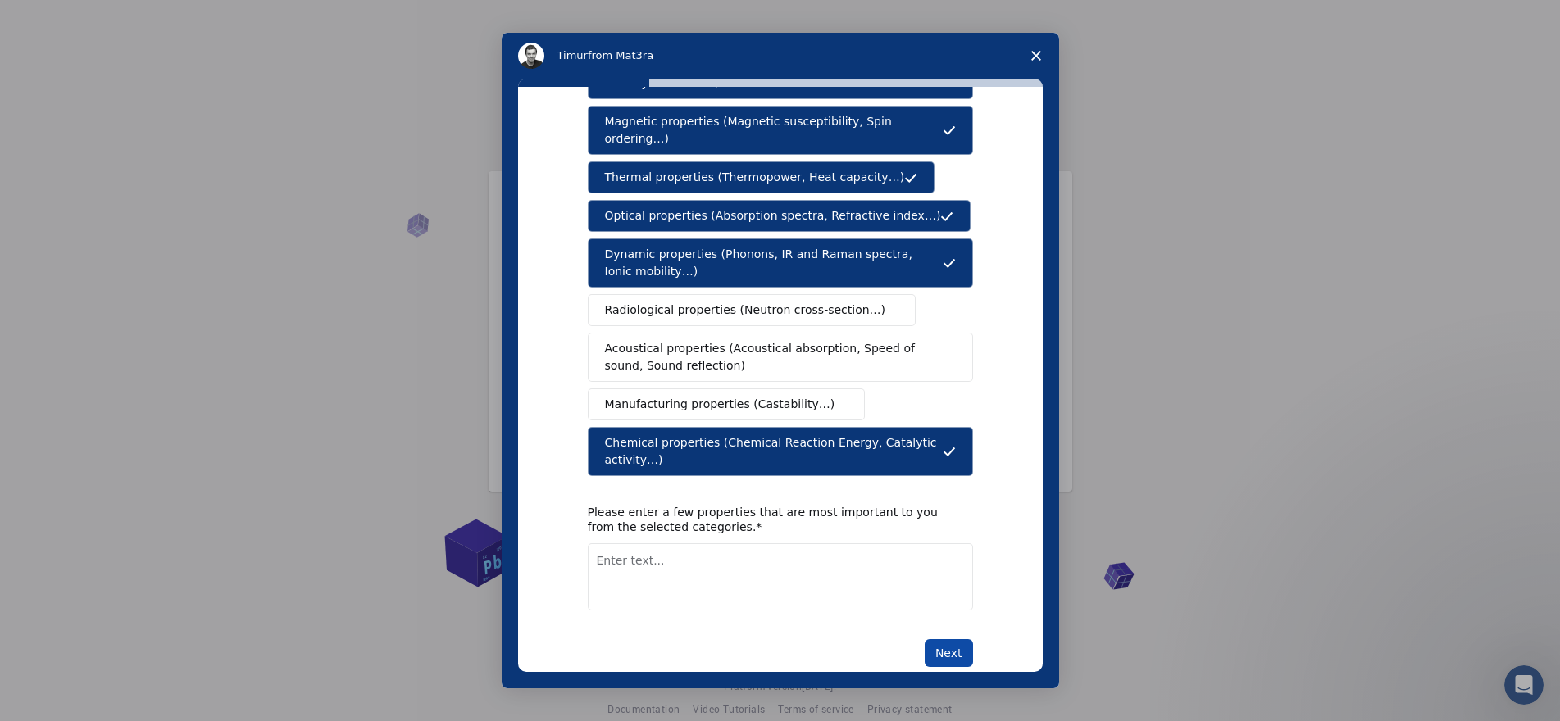
click at [947, 639] on button "Next" at bounding box center [949, 653] width 48 height 28
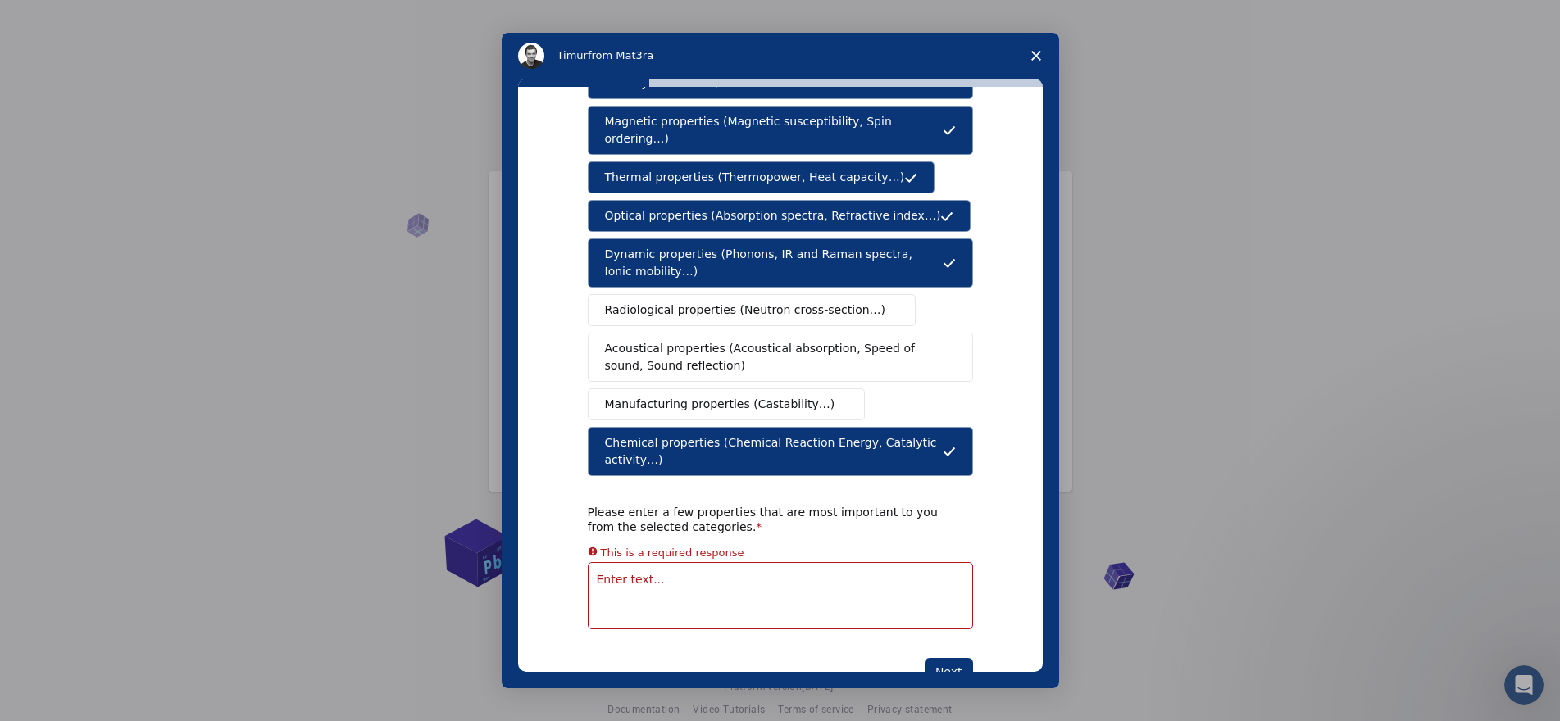
drag, startPoint x: 633, startPoint y: 548, endPoint x: 652, endPoint y: 544, distance: 19.1
click at [633, 562] on textarea "Enter text..." at bounding box center [780, 595] width 385 height 67
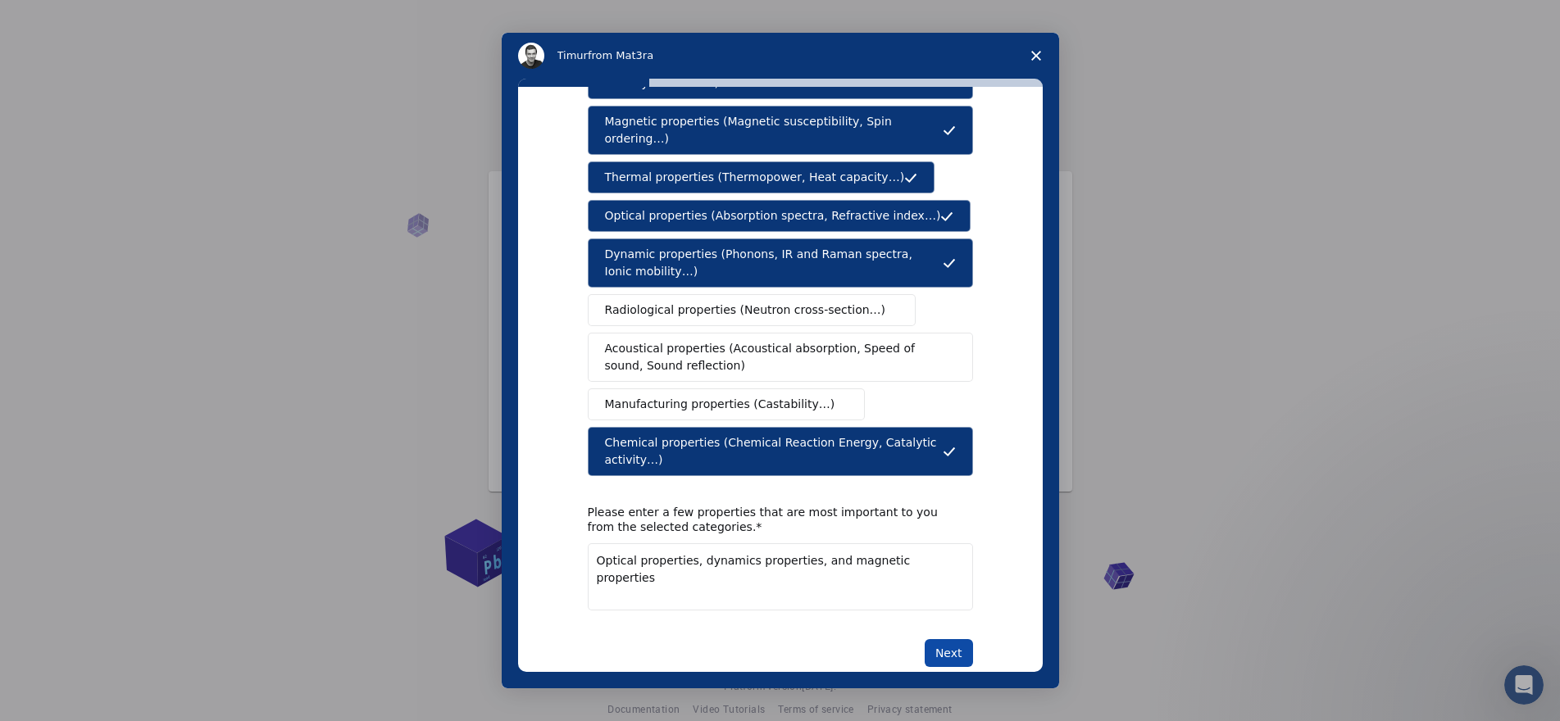
type textarea "Optical properties, dynamics properties, and magnetic properties"
click at [949, 639] on button "Next" at bounding box center [949, 653] width 48 height 28
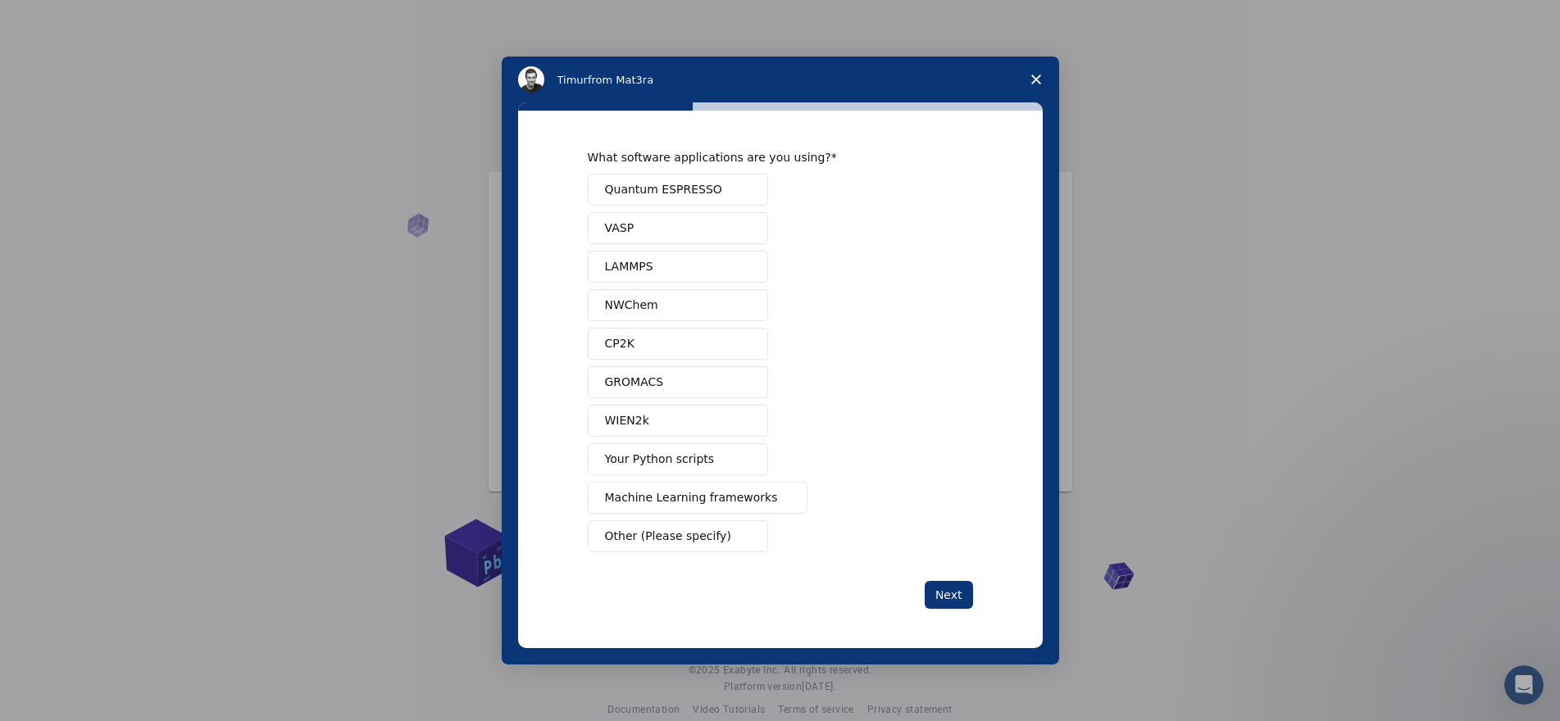
click at [647, 267] on span "LAMMPS" at bounding box center [629, 266] width 48 height 17
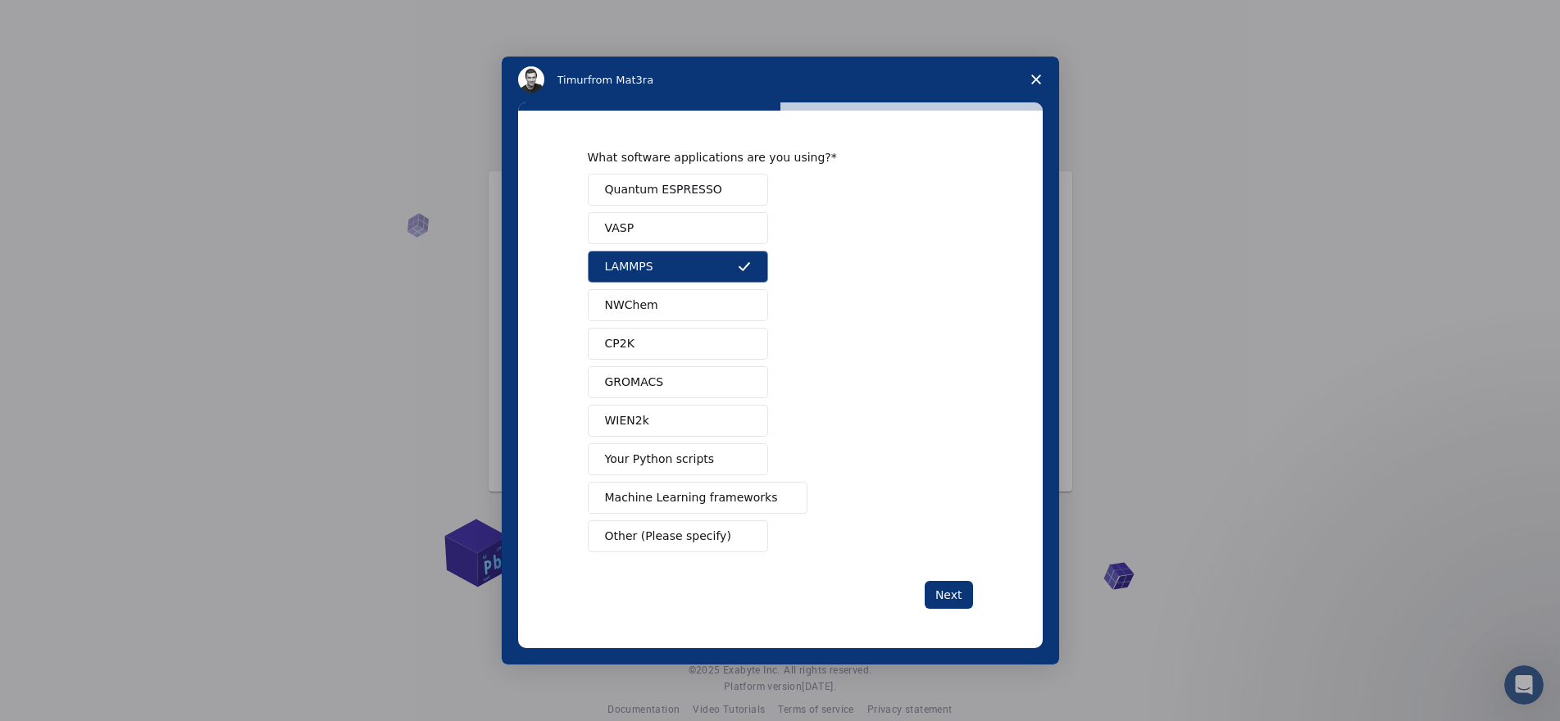
scroll to position [23, 0]
click at [733, 196] on button "Quantum ESPRESSO" at bounding box center [678, 190] width 180 height 32
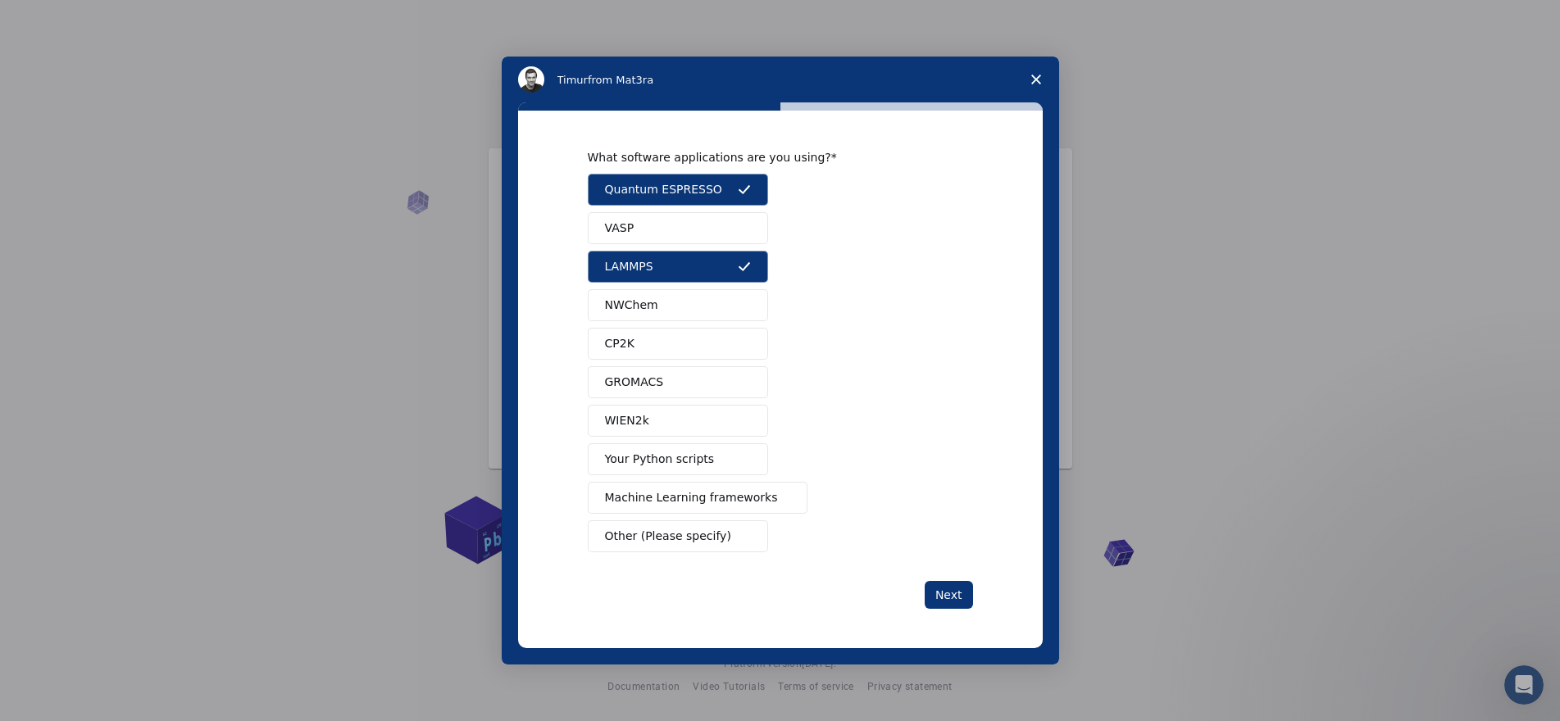
click at [671, 537] on span "Other (Please specify)" at bounding box center [668, 536] width 126 height 17
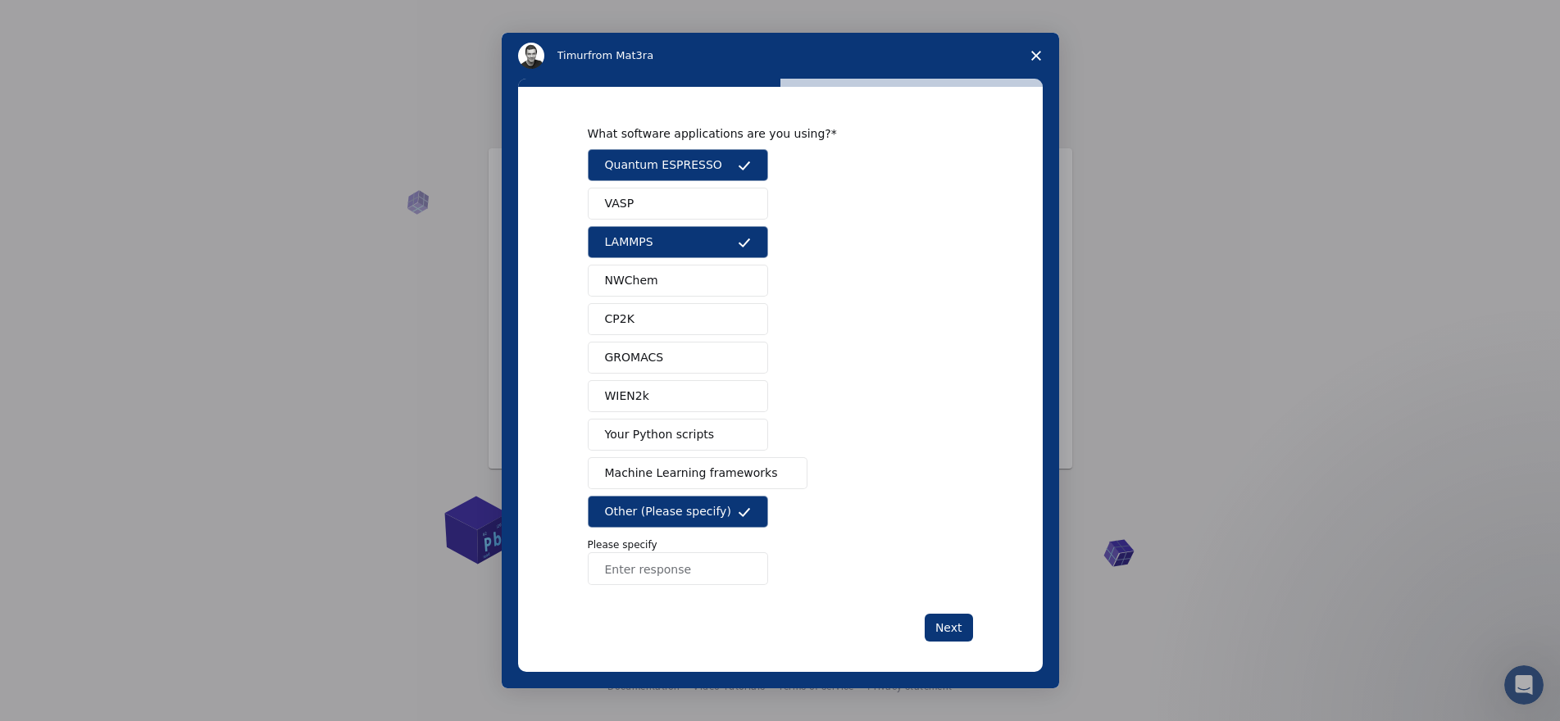
click at [644, 572] on input "Enter response" at bounding box center [678, 569] width 180 height 33
type input "Orca and Gaussian"
click at [951, 632] on button "Next" at bounding box center [949, 628] width 48 height 28
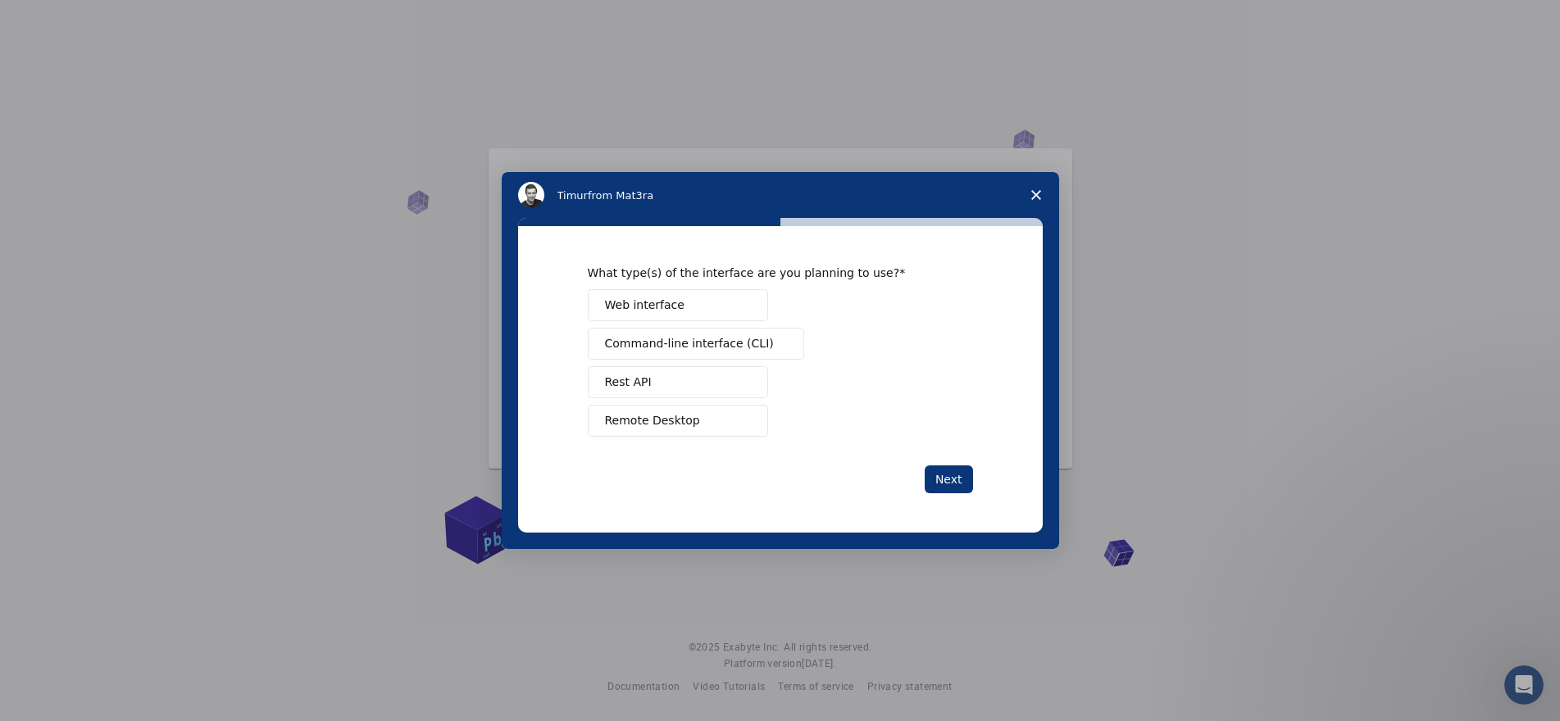
click at [670, 307] on span "Web interface" at bounding box center [645, 305] width 80 height 17
click at [651, 349] on span "Command-line interface (CLI)" at bounding box center [689, 343] width 169 height 17
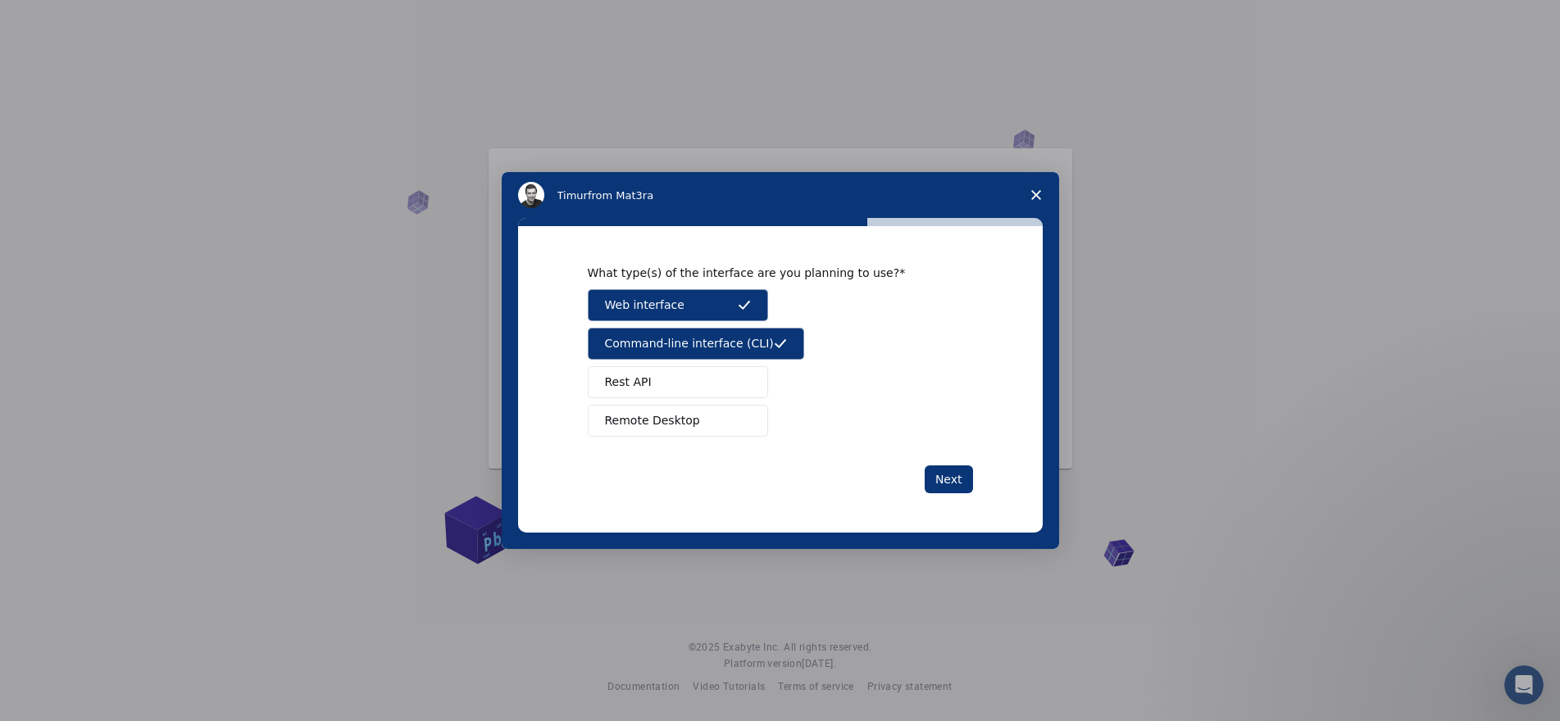
click at [662, 383] on button "Rest API" at bounding box center [678, 382] width 180 height 32
click at [949, 489] on button "Next" at bounding box center [949, 480] width 48 height 28
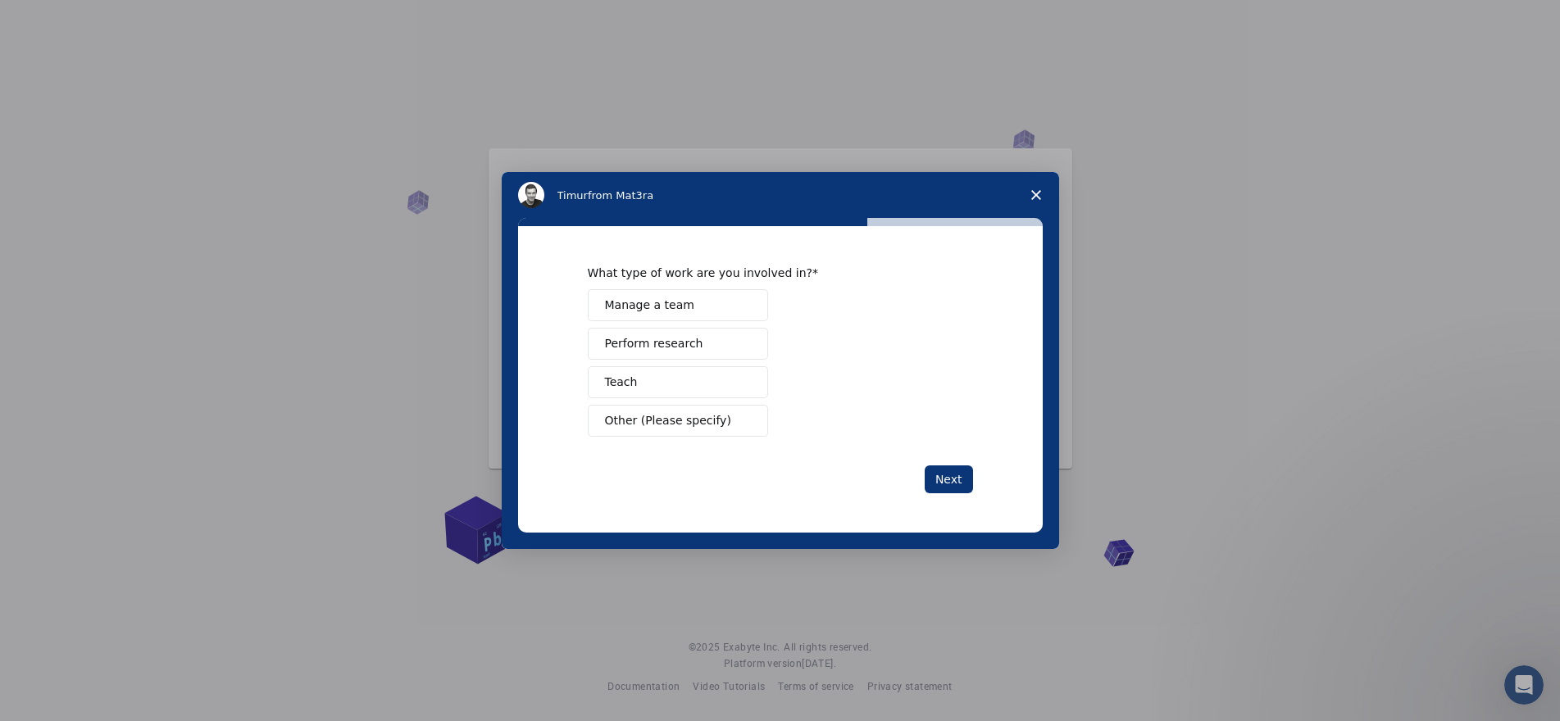
click at [657, 350] on span "Perform research" at bounding box center [654, 343] width 98 height 17
click at [652, 303] on span "Manage a team" at bounding box center [649, 305] width 89 height 17
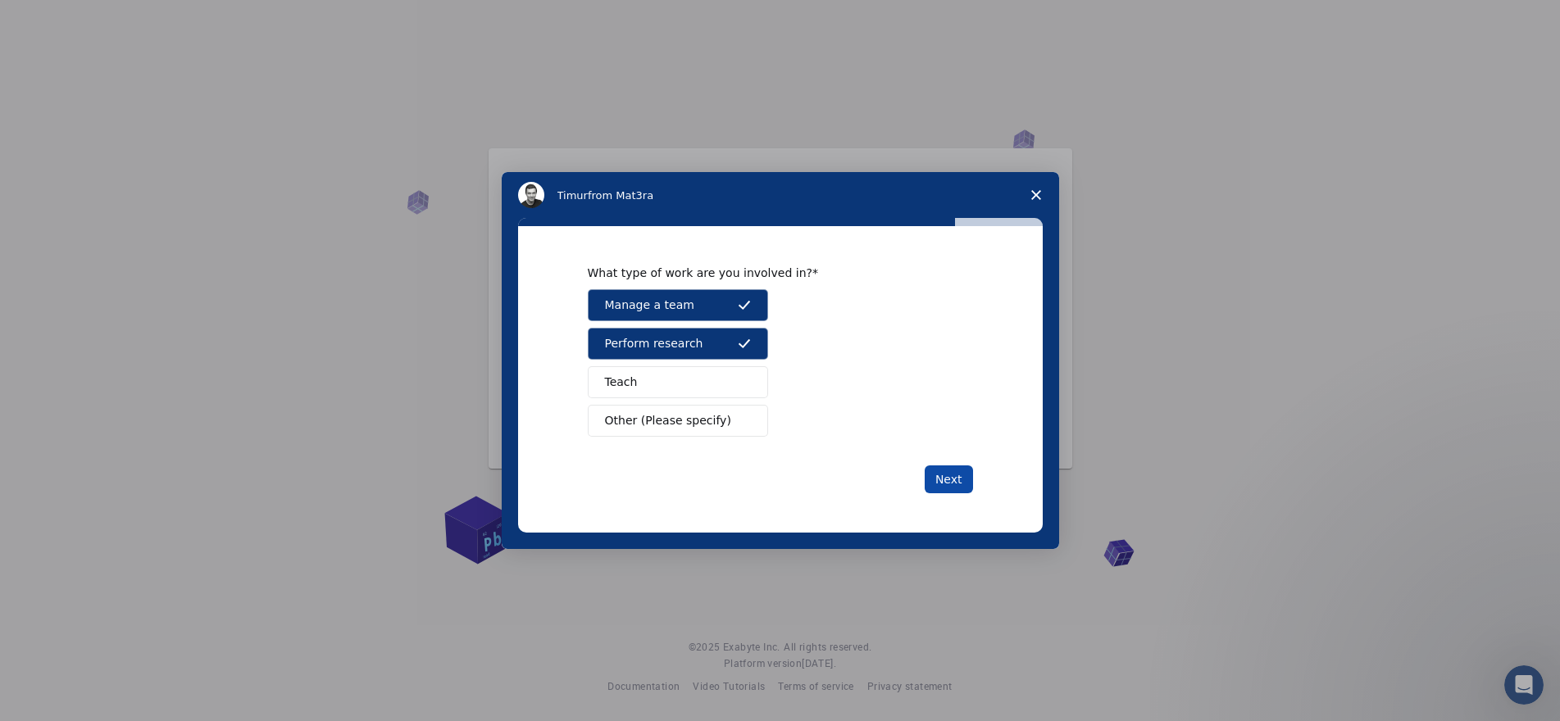
click at [947, 486] on button "Next" at bounding box center [949, 480] width 48 height 28
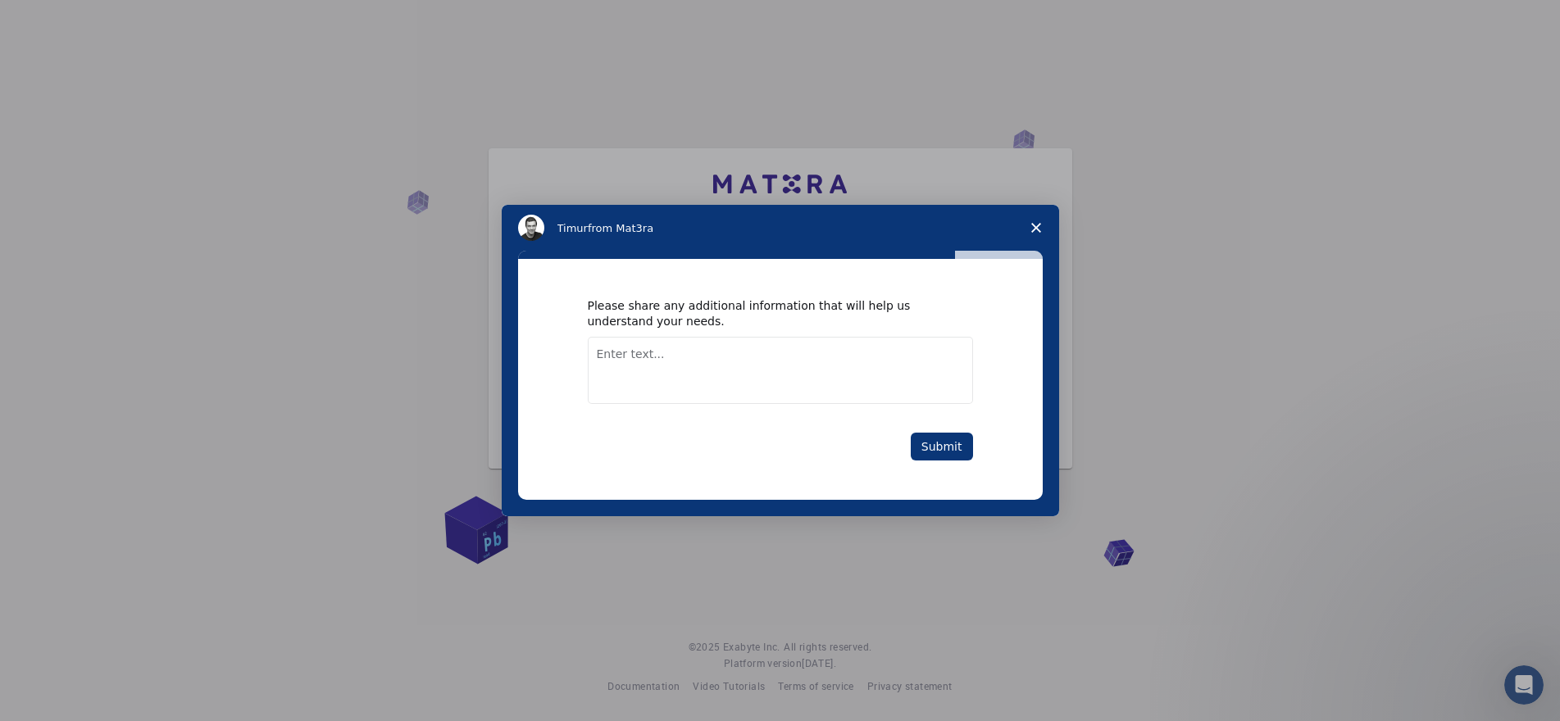
click at [616, 358] on textarea "Enter text..." at bounding box center [780, 370] width 385 height 67
type textarea "I want to simulate reactions, alloys and surface properties"
click at [935, 446] on button "Submit" at bounding box center [942, 447] width 62 height 28
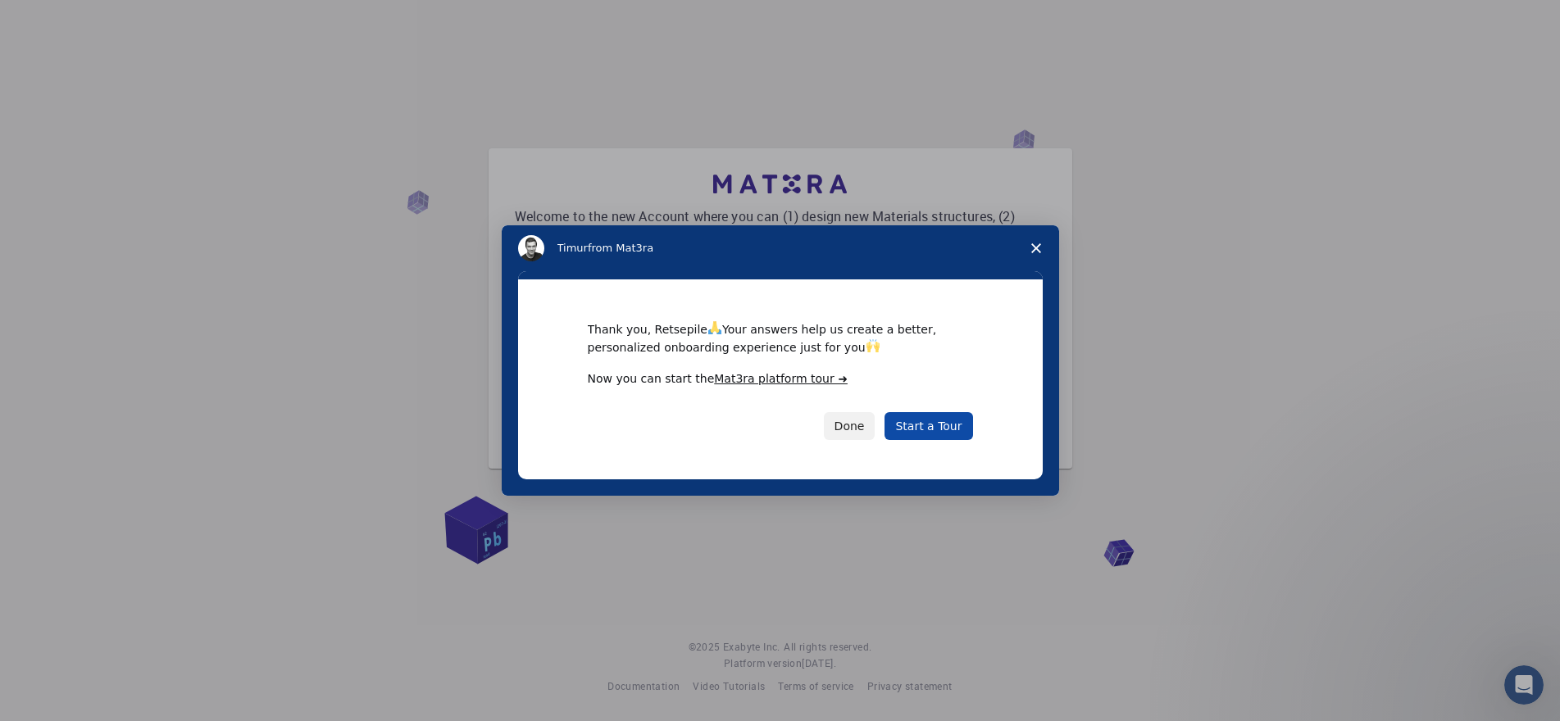
click at [916, 425] on link "Start a Tour" at bounding box center [929, 426] width 88 height 28
